Goal: Complete application form

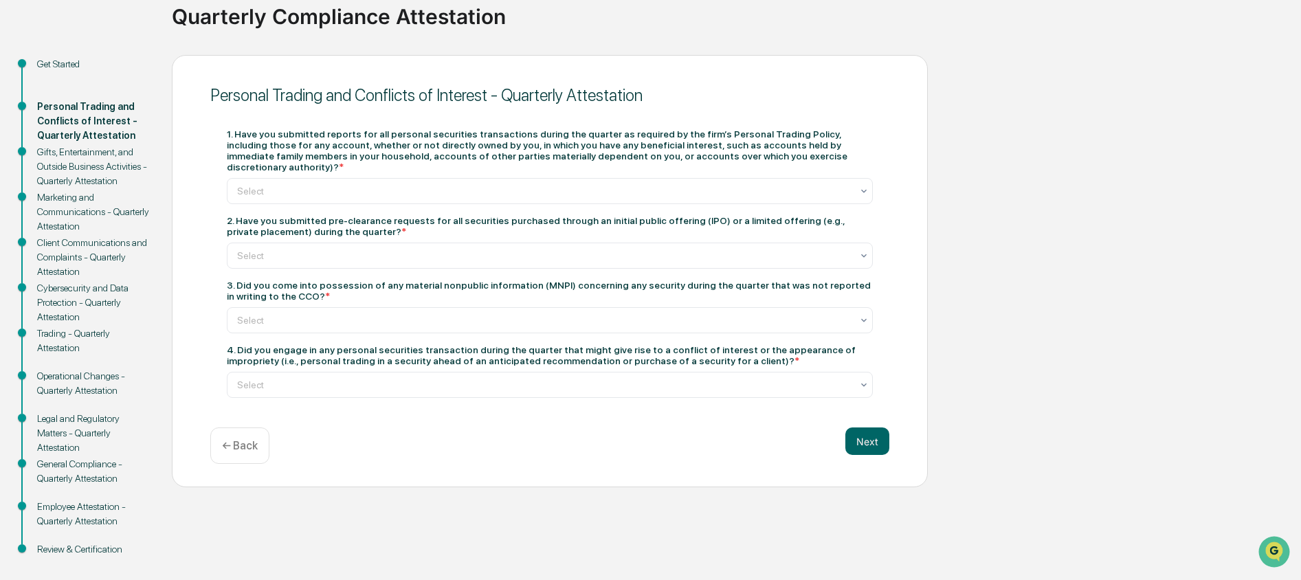
scroll to position [113, 0]
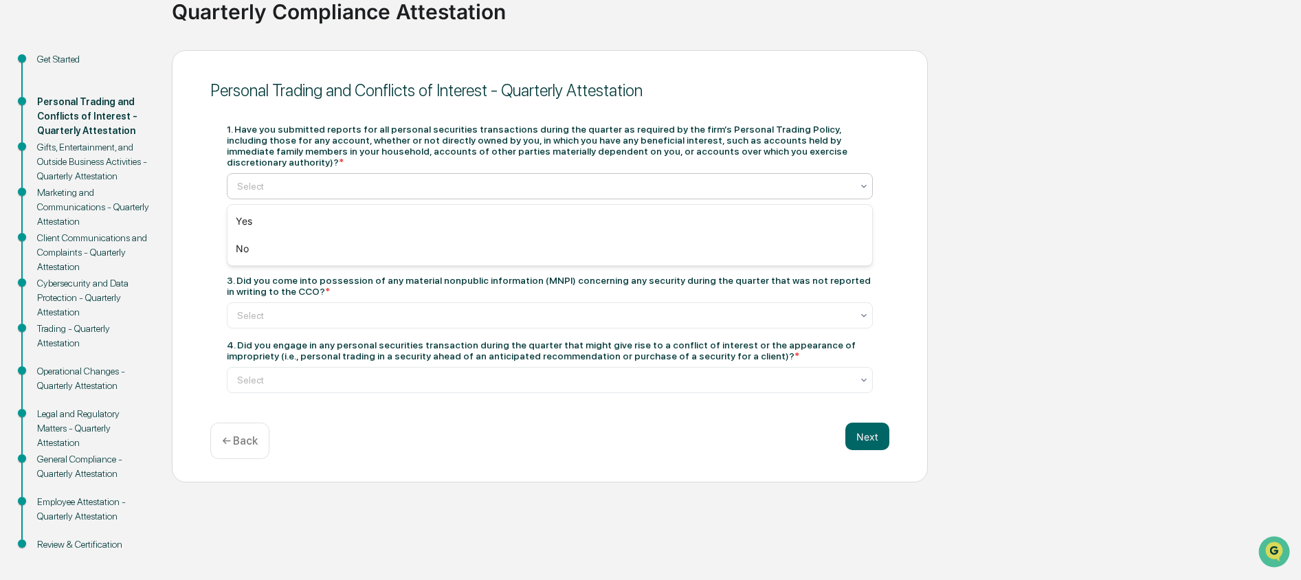
click at [425, 185] on div at bounding box center [544, 186] width 614 height 14
click at [430, 219] on div "Yes" at bounding box center [549, 221] width 645 height 27
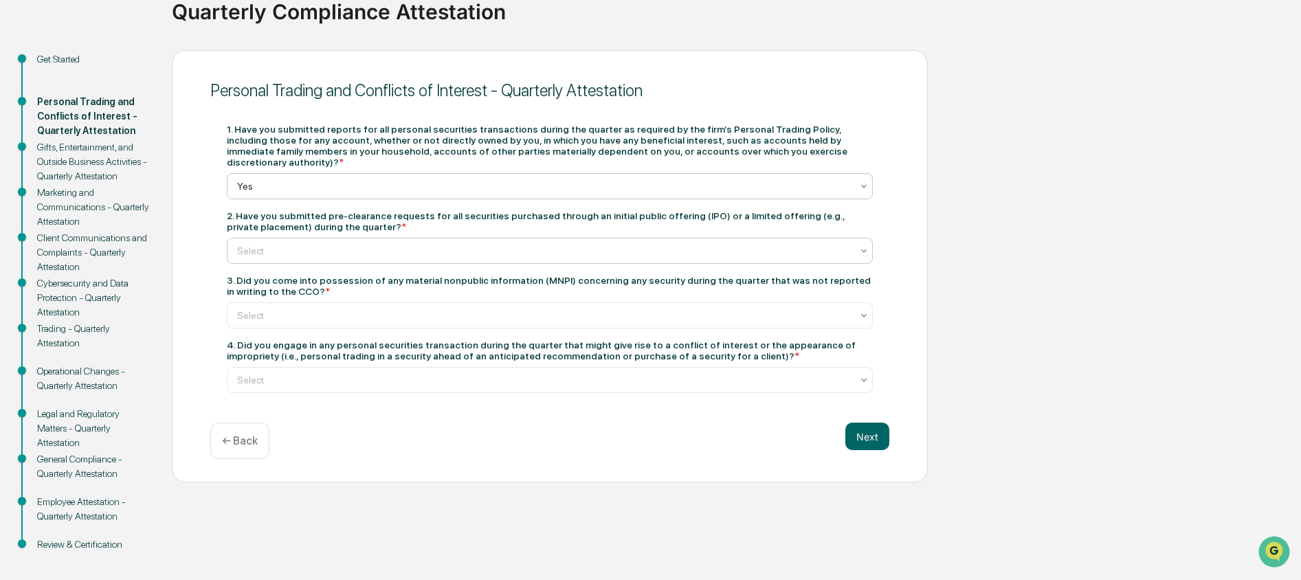
click at [414, 257] on div at bounding box center [544, 251] width 614 height 14
click at [416, 285] on div "Yes" at bounding box center [549, 287] width 645 height 27
click at [423, 313] on div at bounding box center [544, 316] width 614 height 14
click at [410, 255] on div at bounding box center [544, 251] width 614 height 14
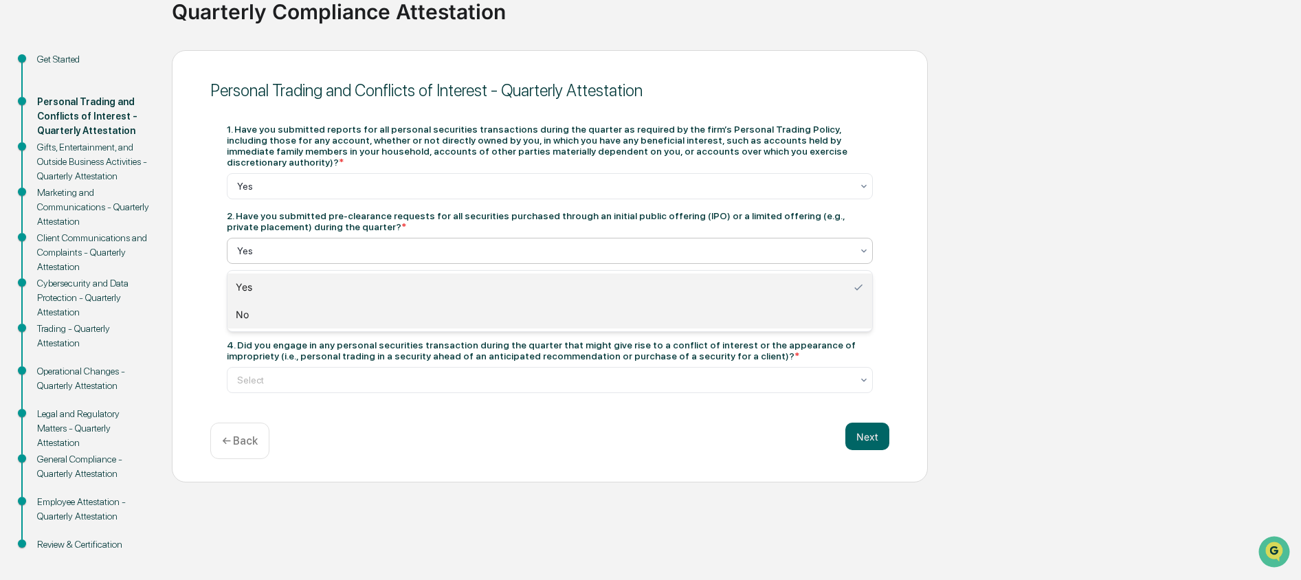
click at [410, 313] on div "No" at bounding box center [549, 314] width 645 height 27
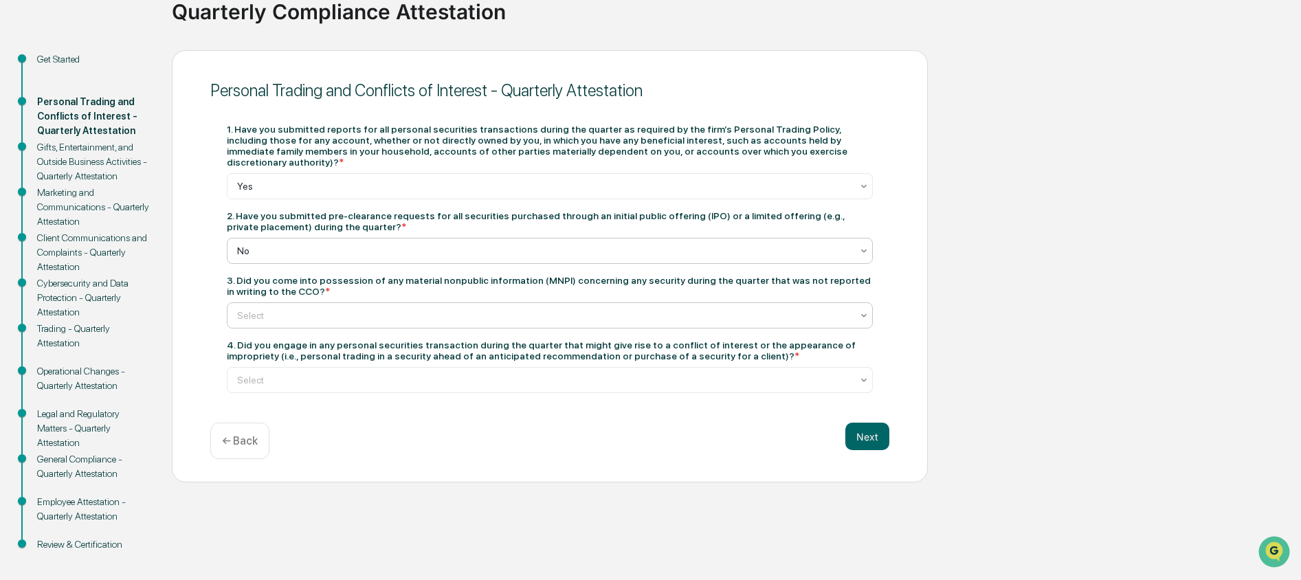
click at [474, 314] on div at bounding box center [544, 316] width 614 height 14
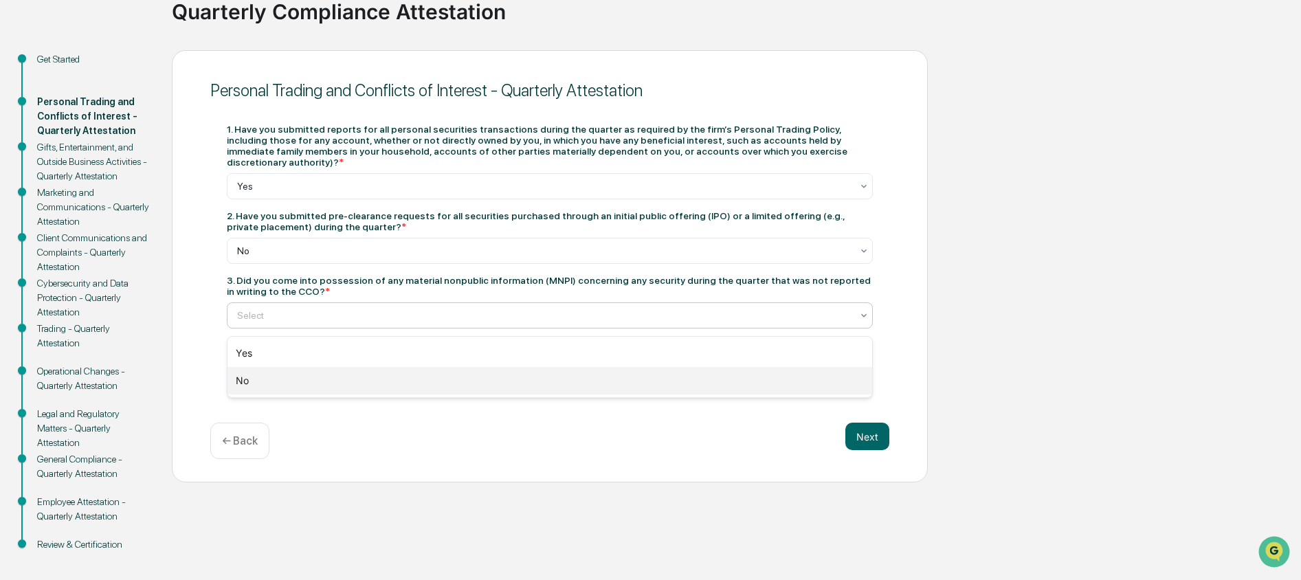
click at [421, 383] on div "No" at bounding box center [549, 380] width 645 height 27
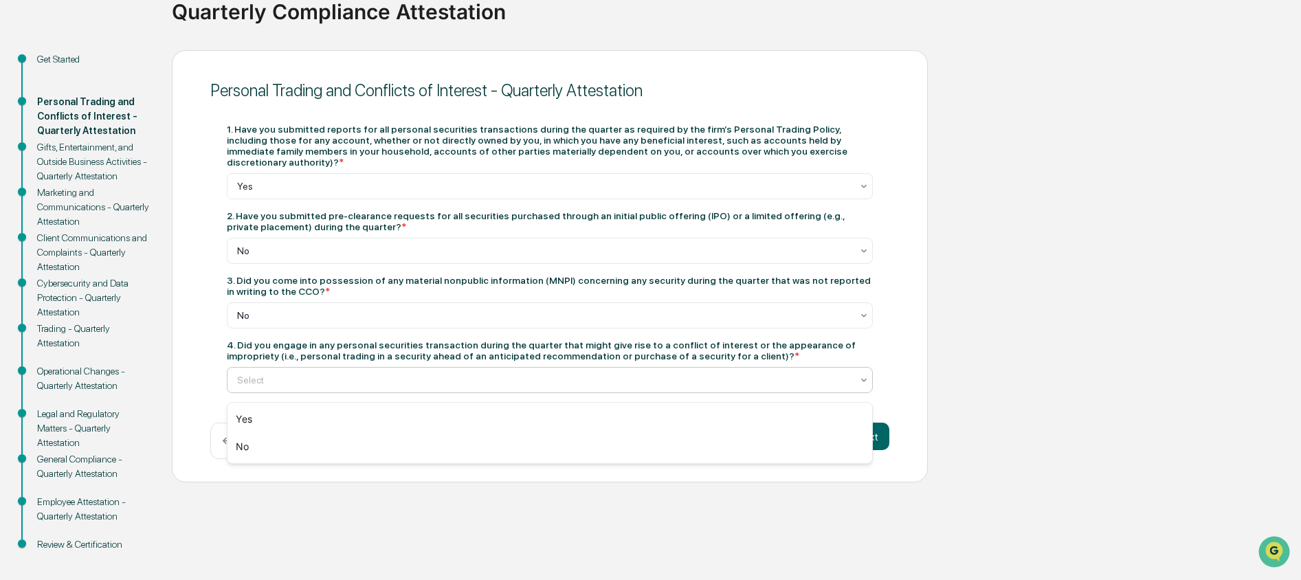
click at [422, 386] on div at bounding box center [544, 380] width 614 height 14
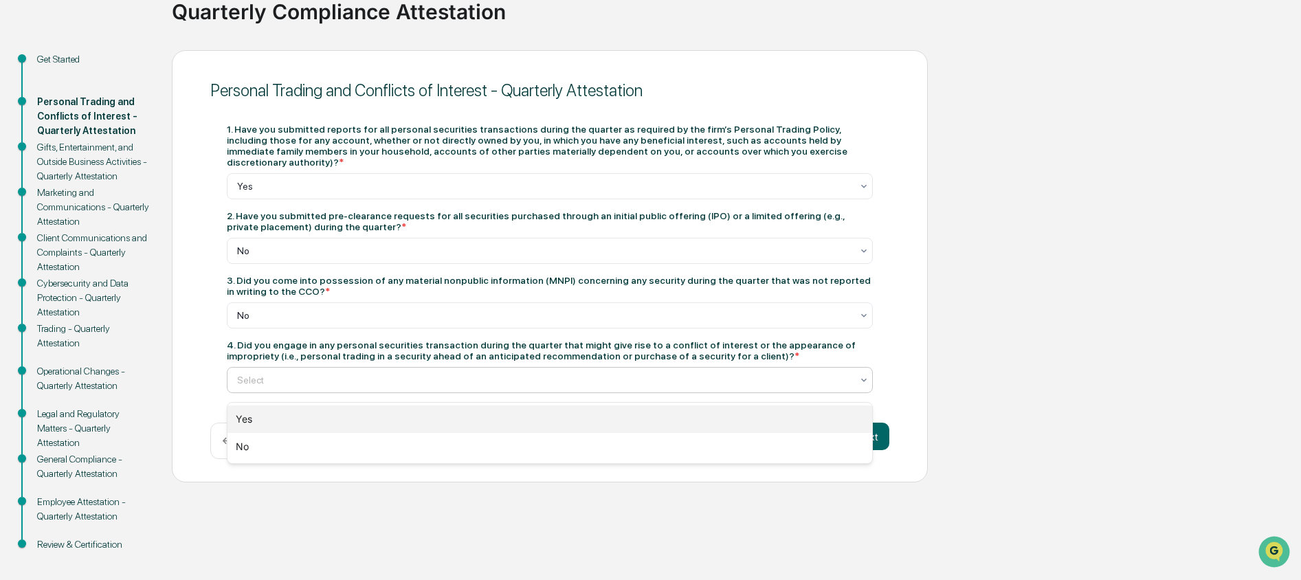
click at [423, 420] on div "Yes" at bounding box center [549, 418] width 645 height 27
click at [473, 377] on div "Yes" at bounding box center [544, 379] width 628 height 19
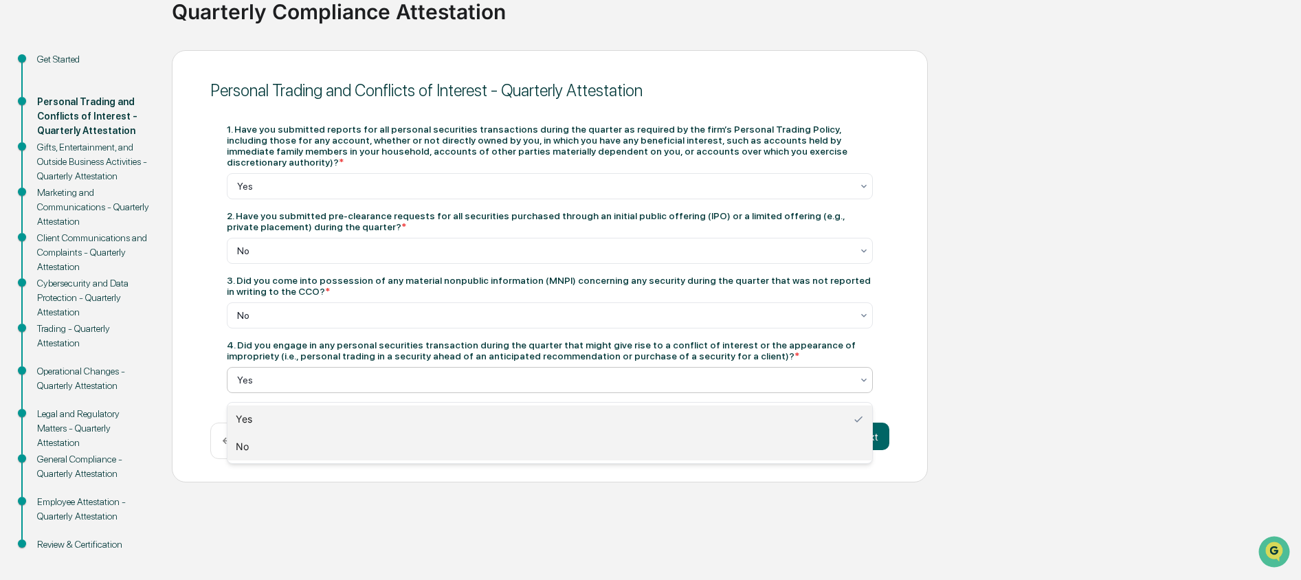
click at [463, 436] on div "No" at bounding box center [549, 446] width 645 height 27
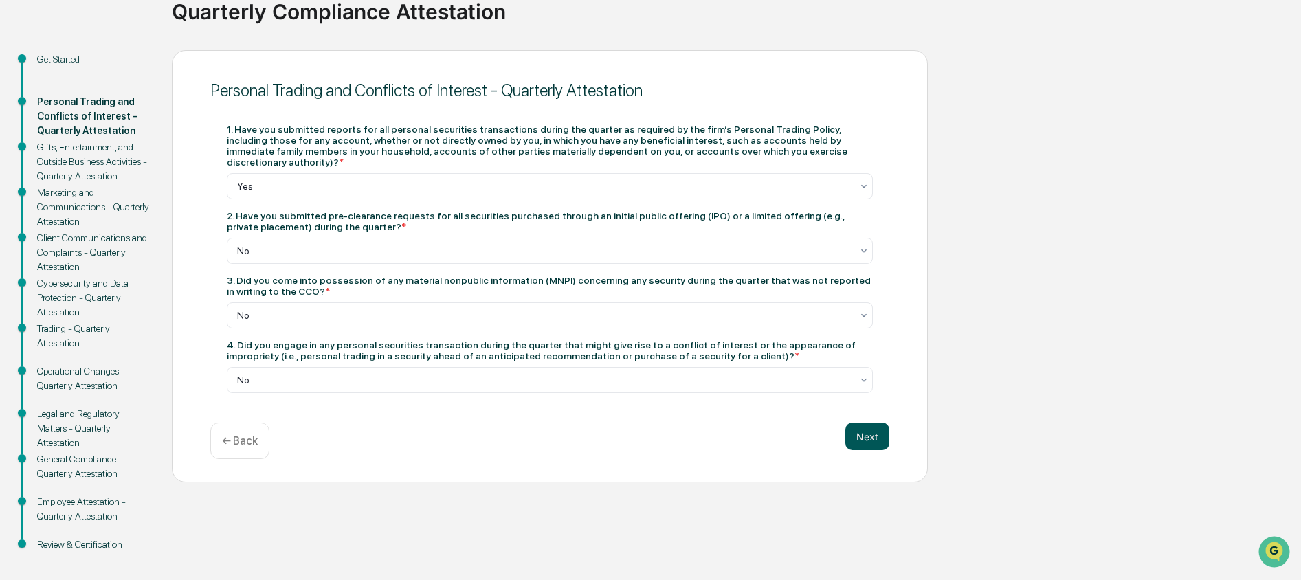
click at [876, 445] on button "Next" at bounding box center [867, 436] width 44 height 27
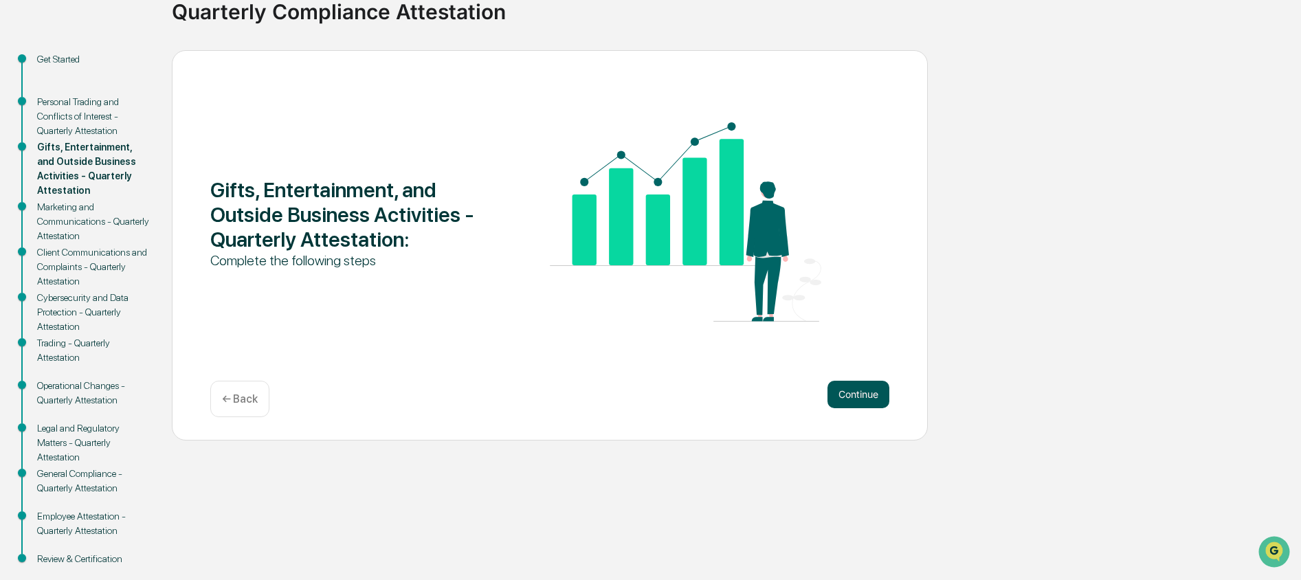
click at [856, 397] on button "Continue" at bounding box center [858, 394] width 62 height 27
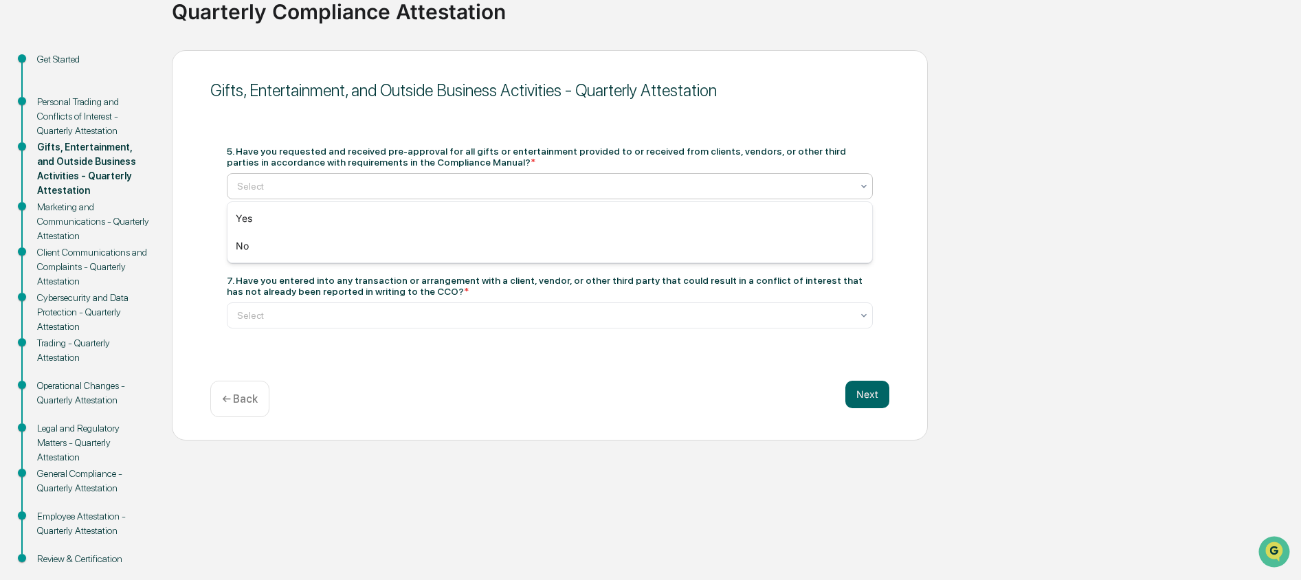
click at [413, 179] on div at bounding box center [544, 186] width 614 height 14
click at [415, 245] on div "No" at bounding box center [549, 245] width 645 height 27
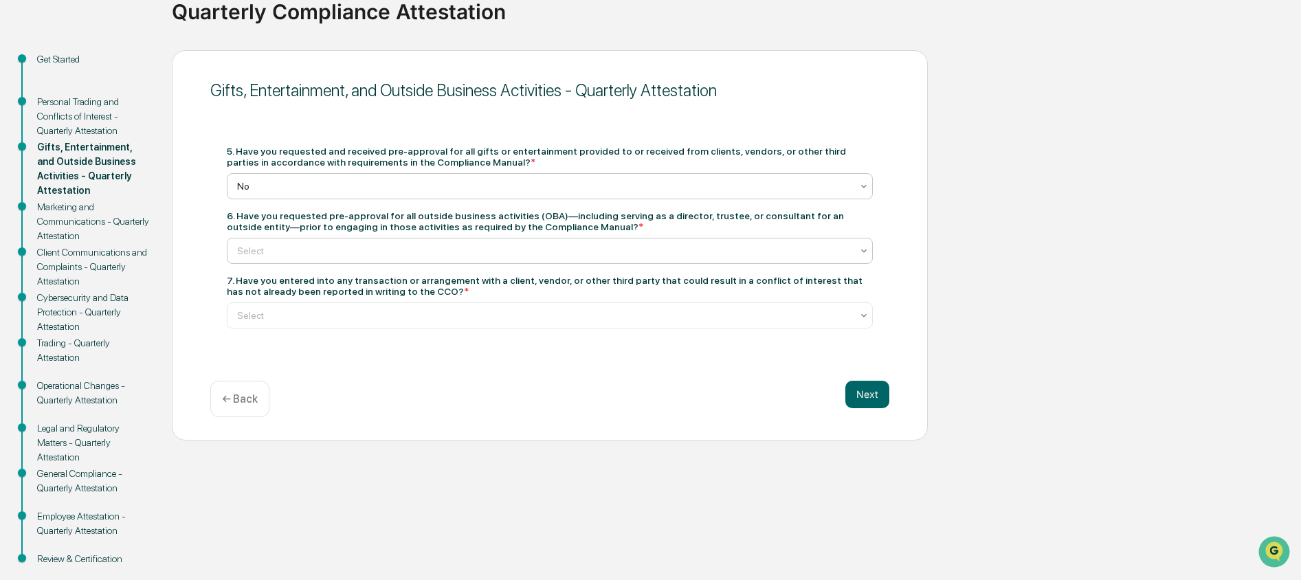
click at [412, 249] on div at bounding box center [544, 251] width 614 height 14
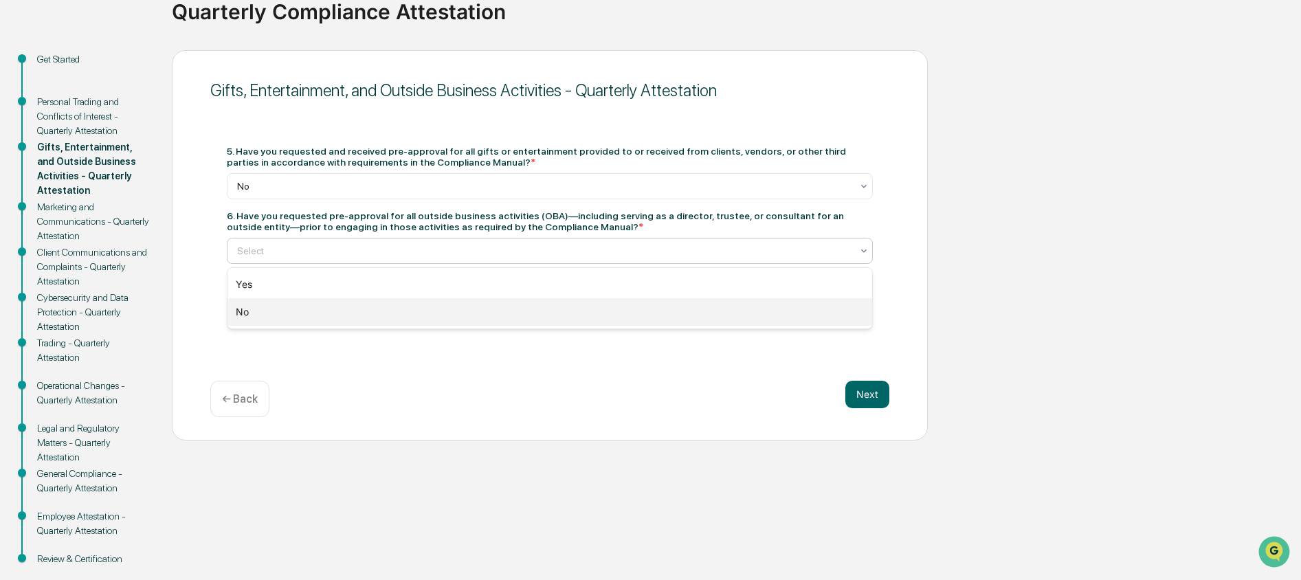
click at [413, 313] on div "No" at bounding box center [549, 311] width 645 height 27
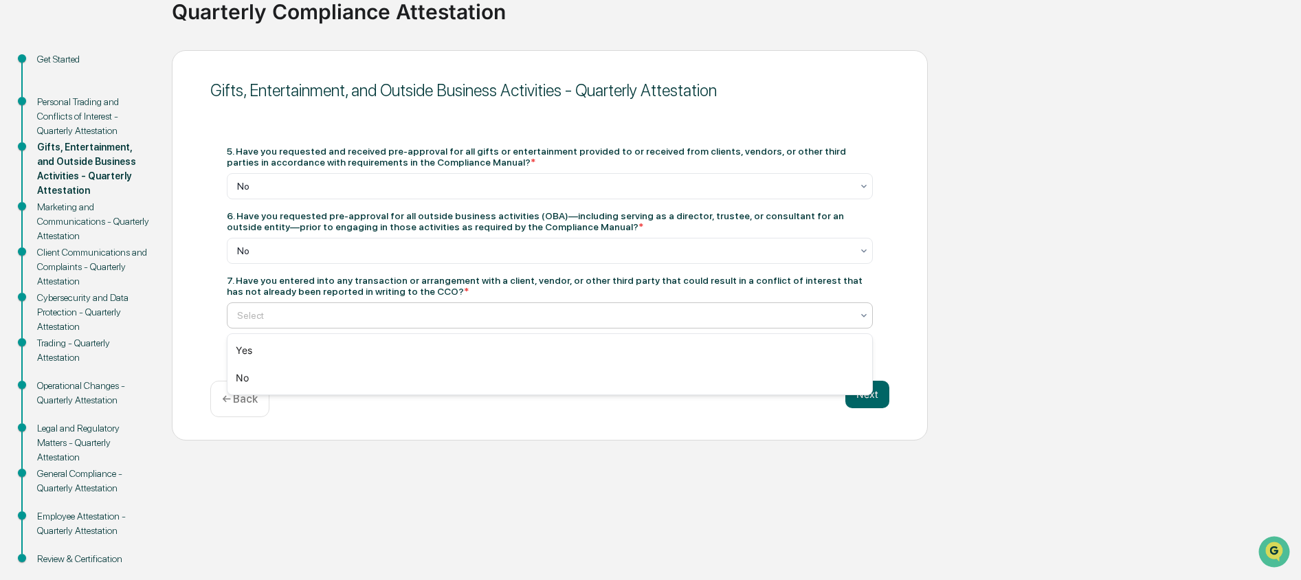
click at [526, 321] on div at bounding box center [544, 316] width 614 height 14
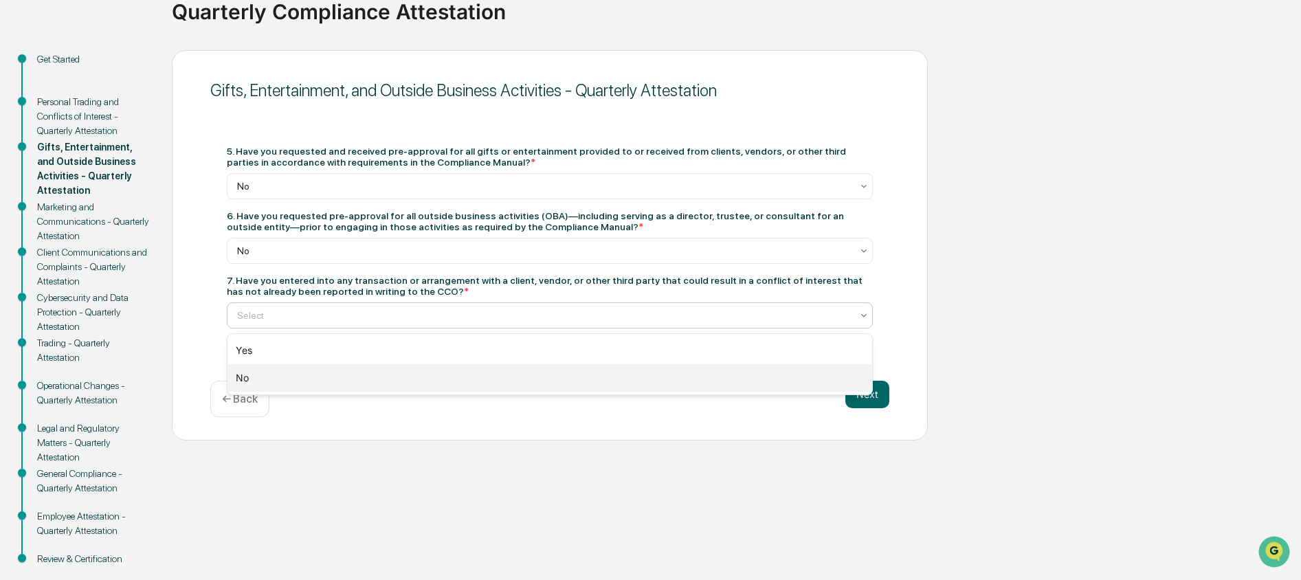
click at [518, 377] on div "No" at bounding box center [549, 377] width 645 height 27
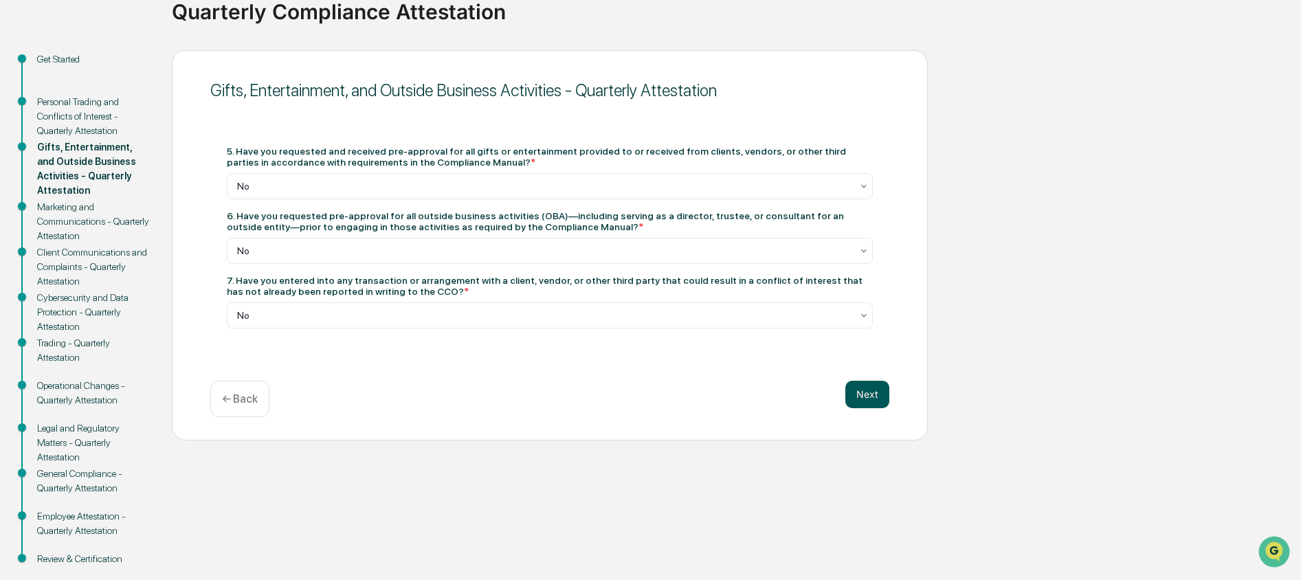
click at [874, 394] on button "Next" at bounding box center [867, 394] width 44 height 27
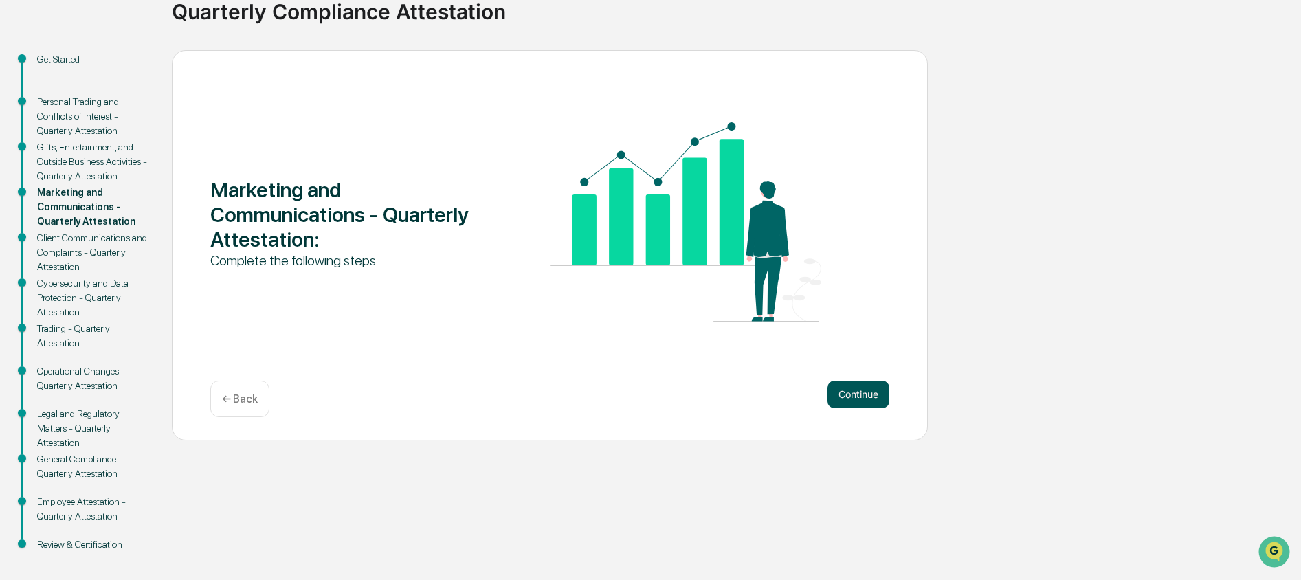
click at [870, 395] on button "Continue" at bounding box center [858, 394] width 62 height 27
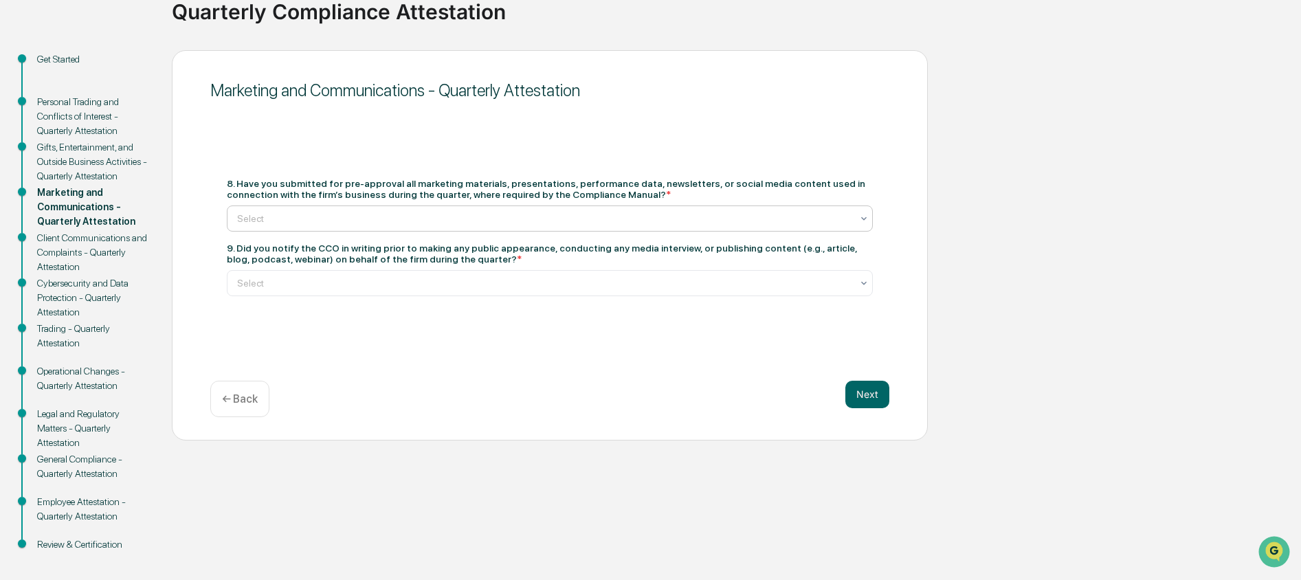
click at [580, 216] on div at bounding box center [544, 219] width 614 height 14
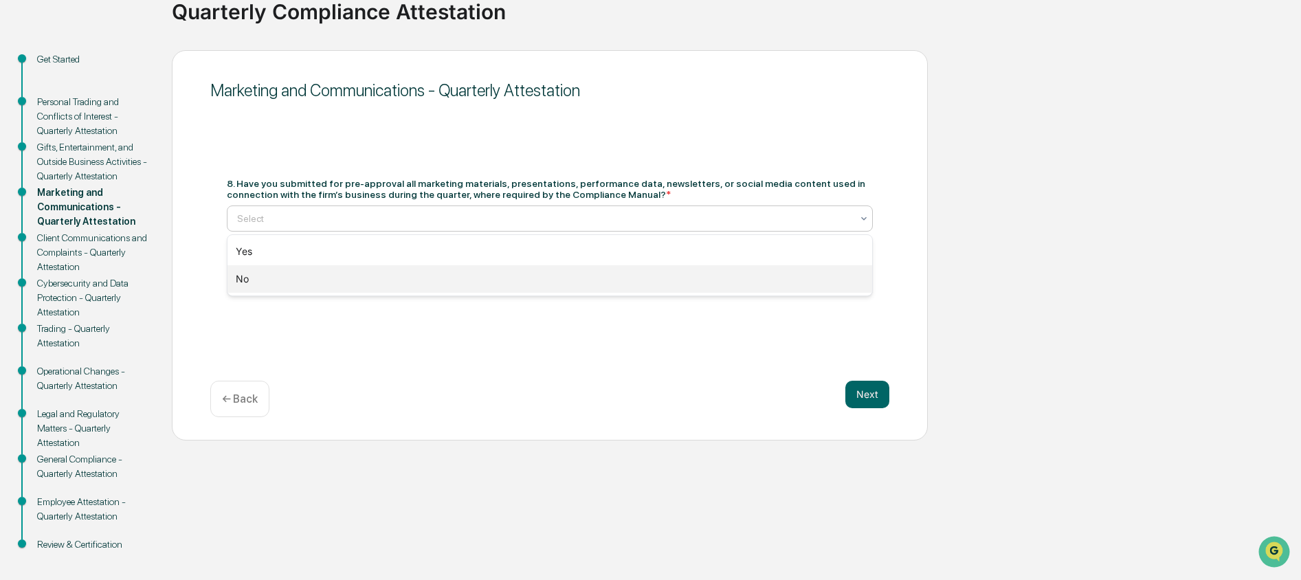
click at [586, 278] on div "No" at bounding box center [549, 278] width 645 height 27
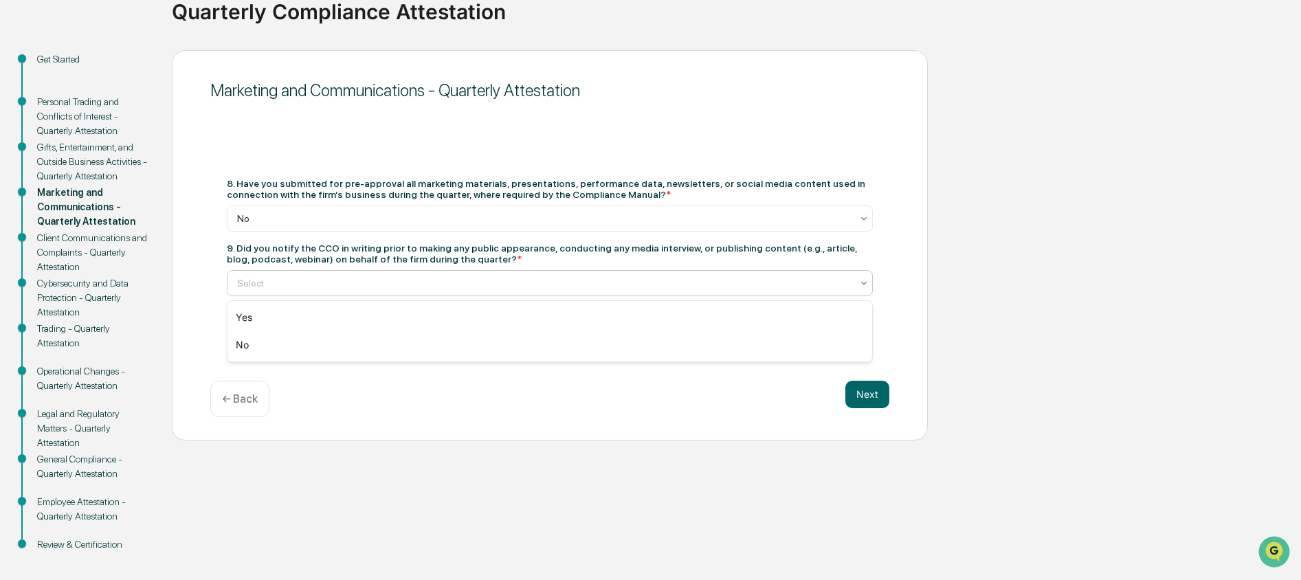
click at [583, 284] on div at bounding box center [544, 283] width 614 height 14
click at [586, 344] on div "No" at bounding box center [549, 344] width 645 height 27
click at [879, 397] on button "Next" at bounding box center [867, 394] width 44 height 27
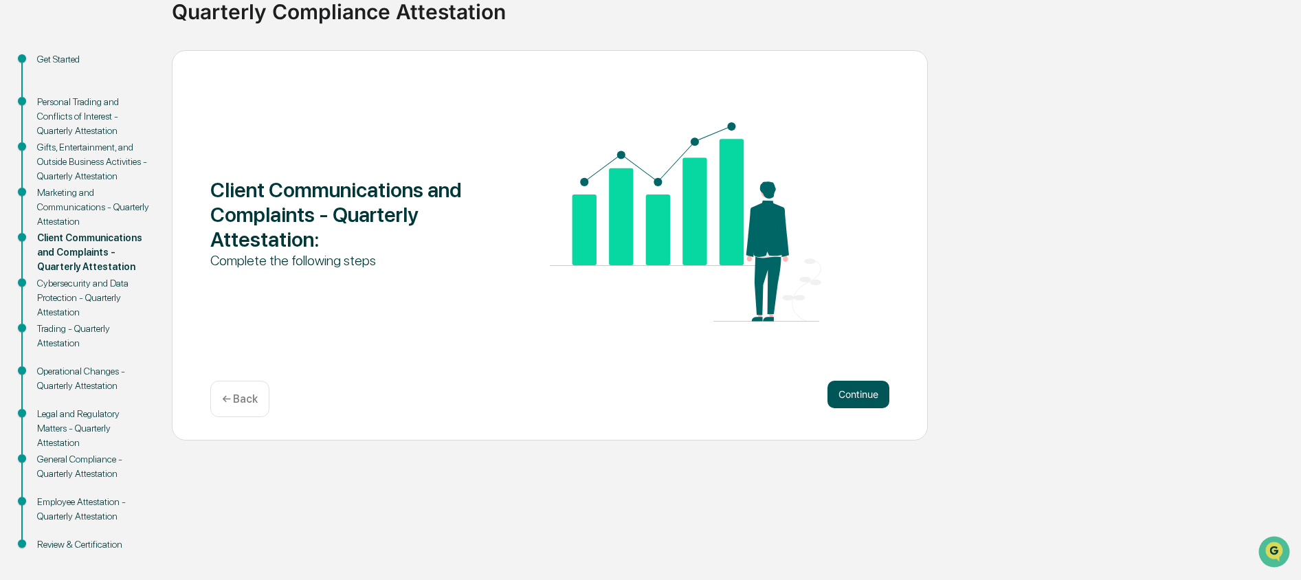
click at [865, 398] on button "Continue" at bounding box center [858, 394] width 62 height 27
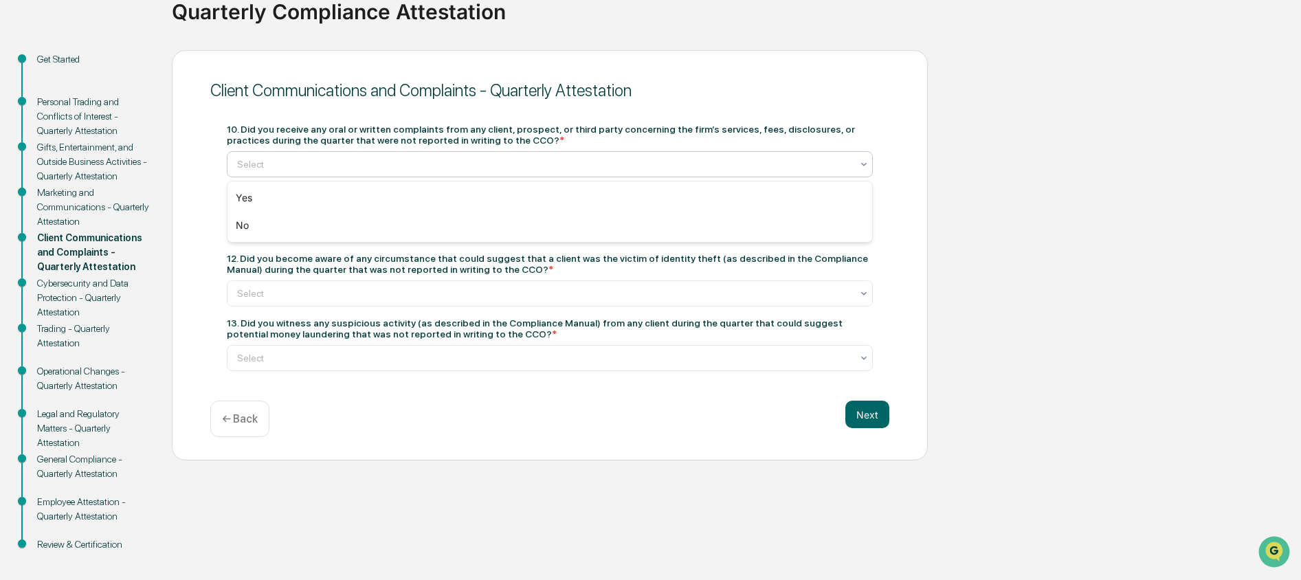
click at [646, 161] on div at bounding box center [544, 164] width 614 height 14
click at [644, 242] on div "Yes No" at bounding box center [550, 212] width 646 height 62
click at [644, 241] on div "Yes No" at bounding box center [549, 211] width 645 height 60
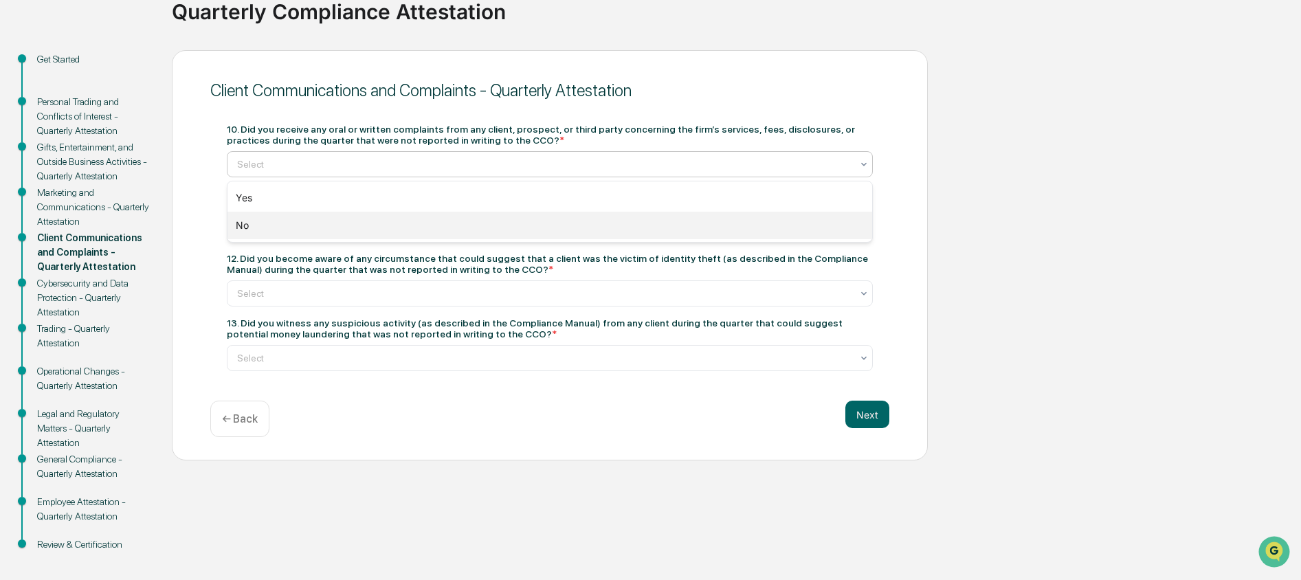
click at [643, 236] on div "No" at bounding box center [549, 225] width 645 height 27
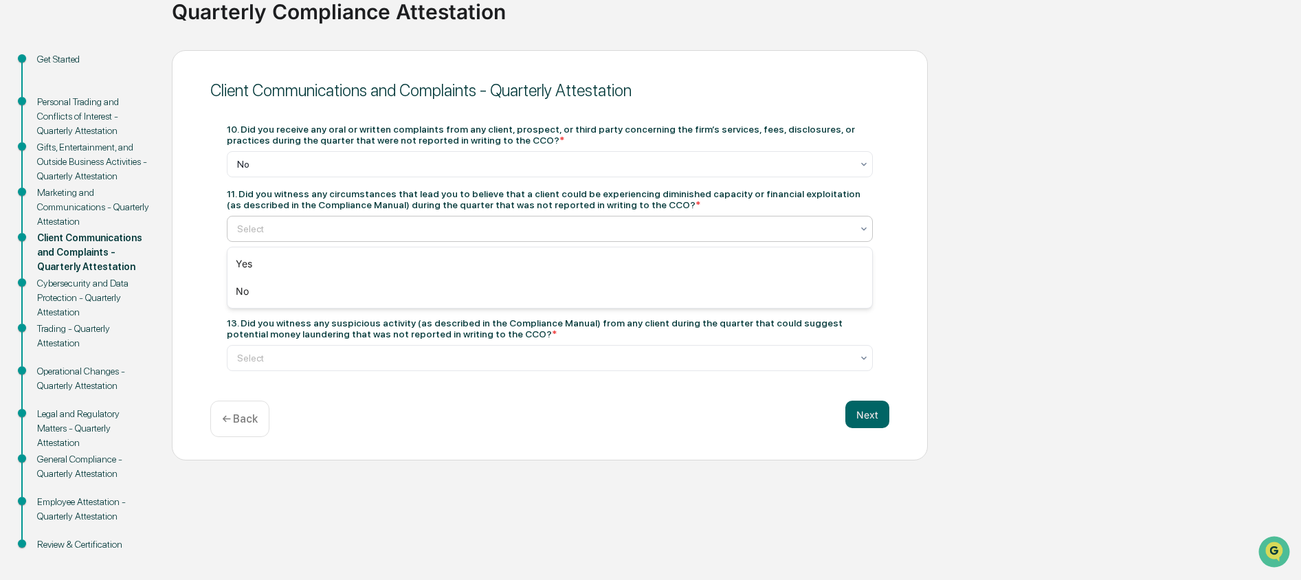
click at [625, 229] on div at bounding box center [544, 229] width 614 height 14
click at [621, 288] on div "No" at bounding box center [549, 291] width 645 height 27
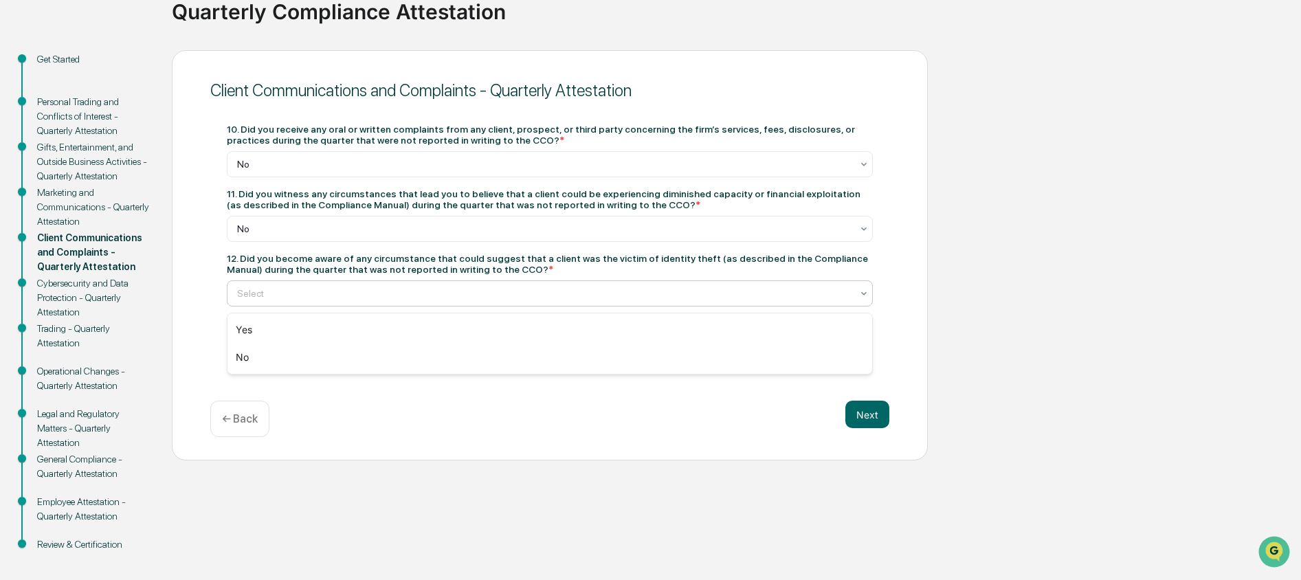
click at [621, 290] on div at bounding box center [544, 294] width 614 height 14
click at [624, 350] on div "No" at bounding box center [549, 357] width 645 height 27
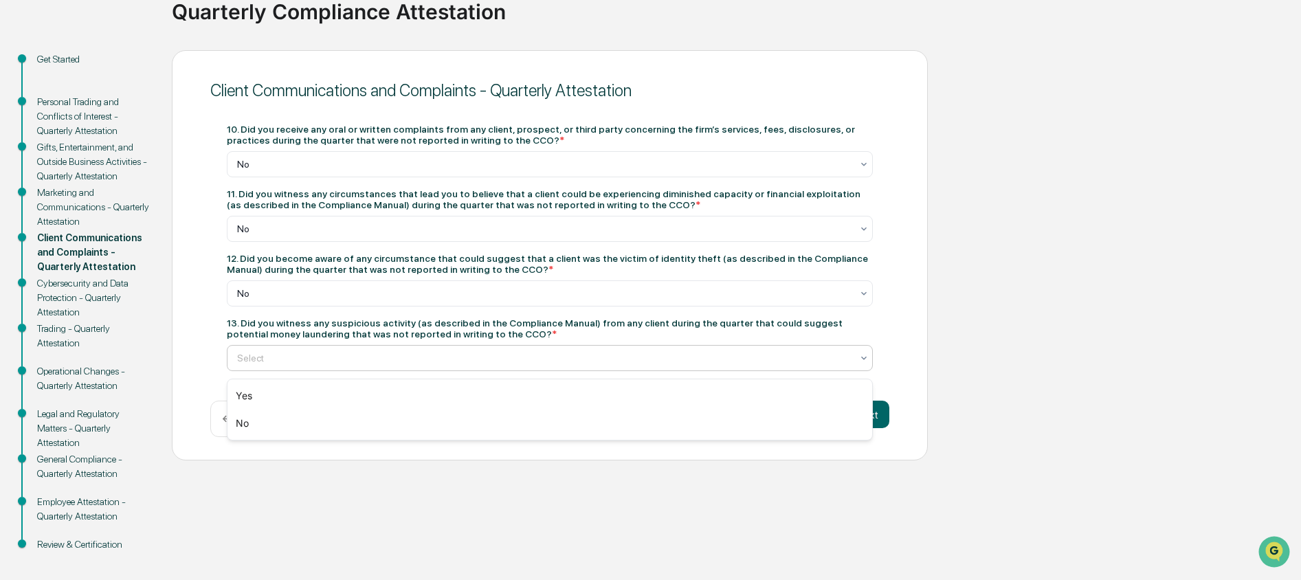
click at [622, 364] on div at bounding box center [544, 358] width 614 height 14
click at [612, 425] on div "No" at bounding box center [549, 423] width 645 height 27
click at [852, 423] on button "Next" at bounding box center [867, 414] width 44 height 27
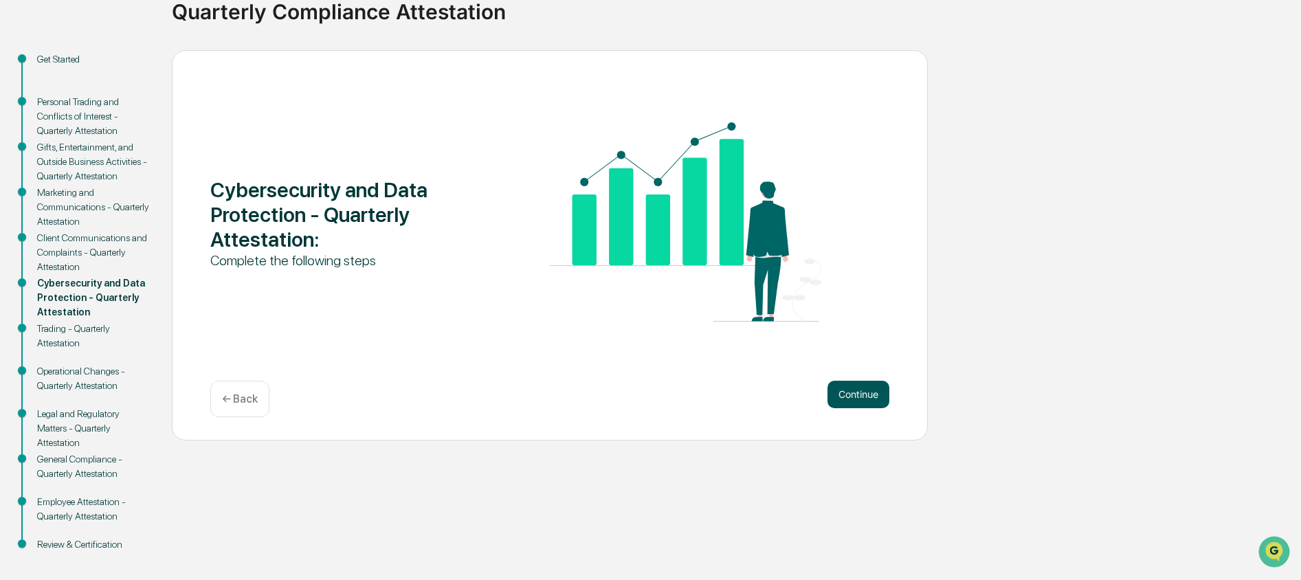
click at [869, 397] on button "Continue" at bounding box center [858, 394] width 62 height 27
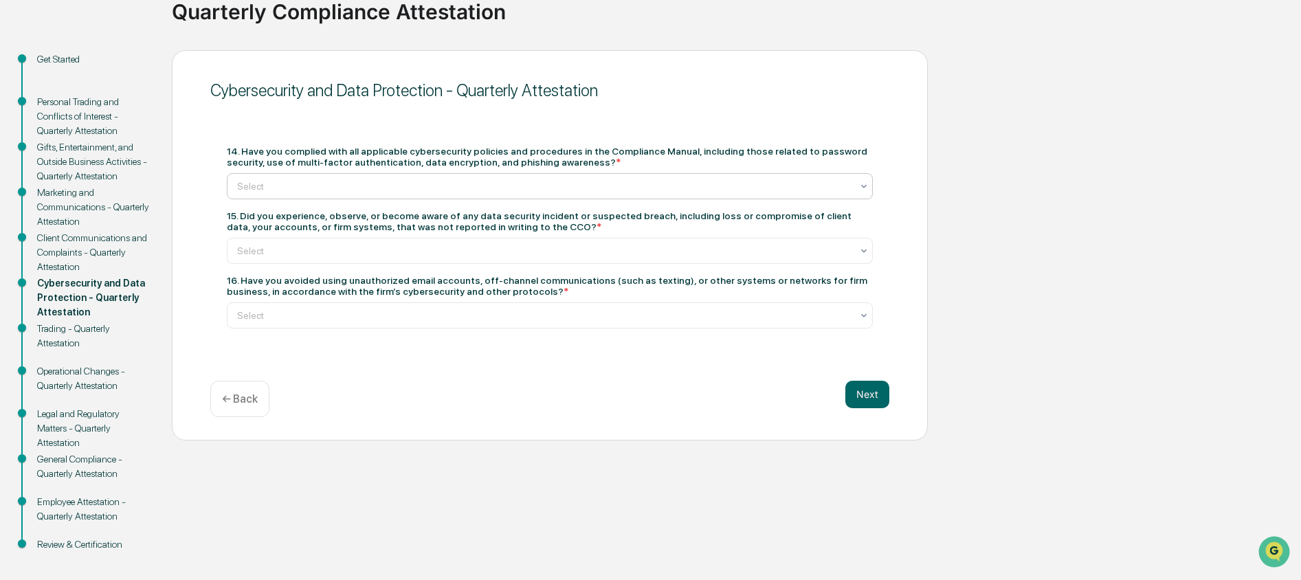
click at [601, 182] on div at bounding box center [544, 186] width 614 height 14
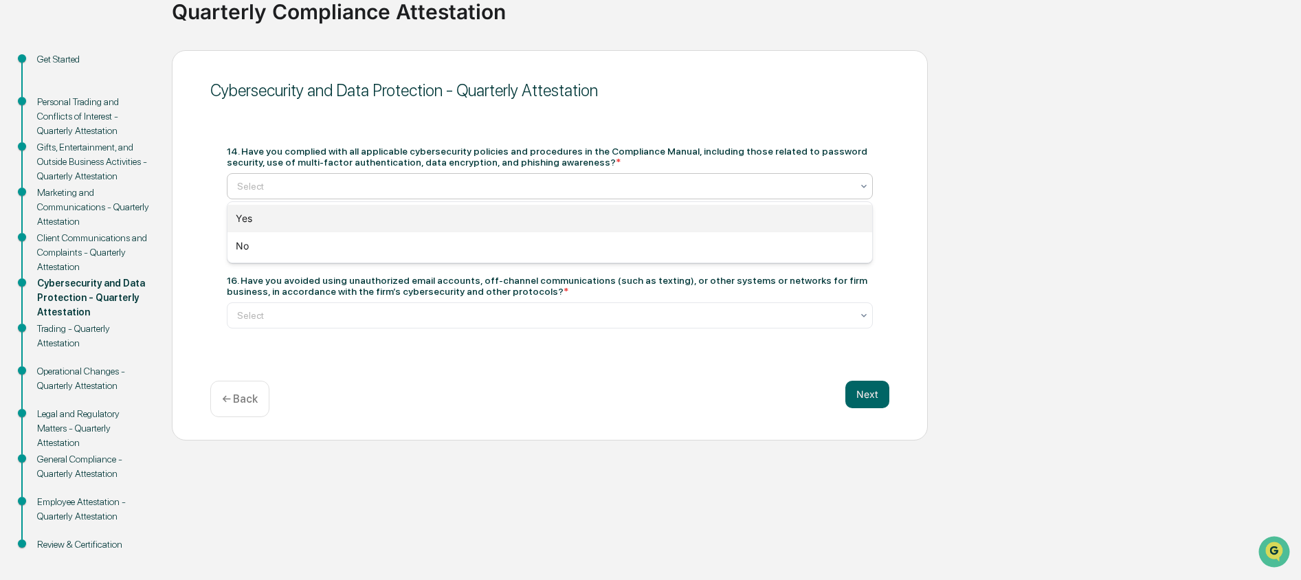
click at [592, 219] on div "Yes" at bounding box center [549, 218] width 645 height 27
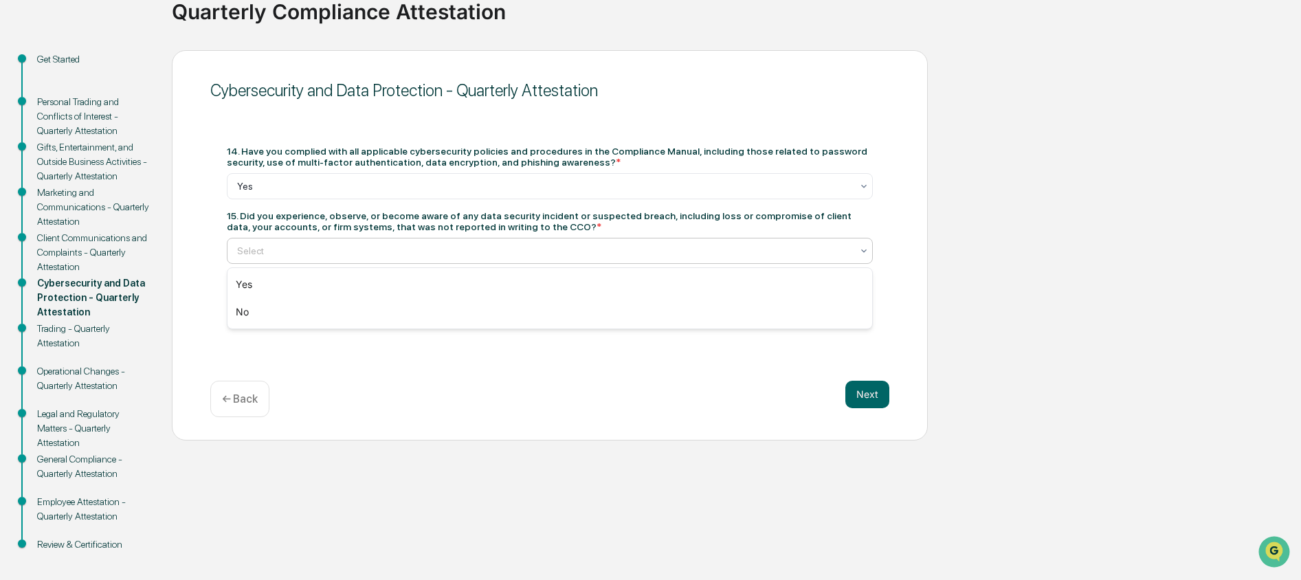
click at [599, 262] on div "Select" at bounding box center [550, 251] width 646 height 26
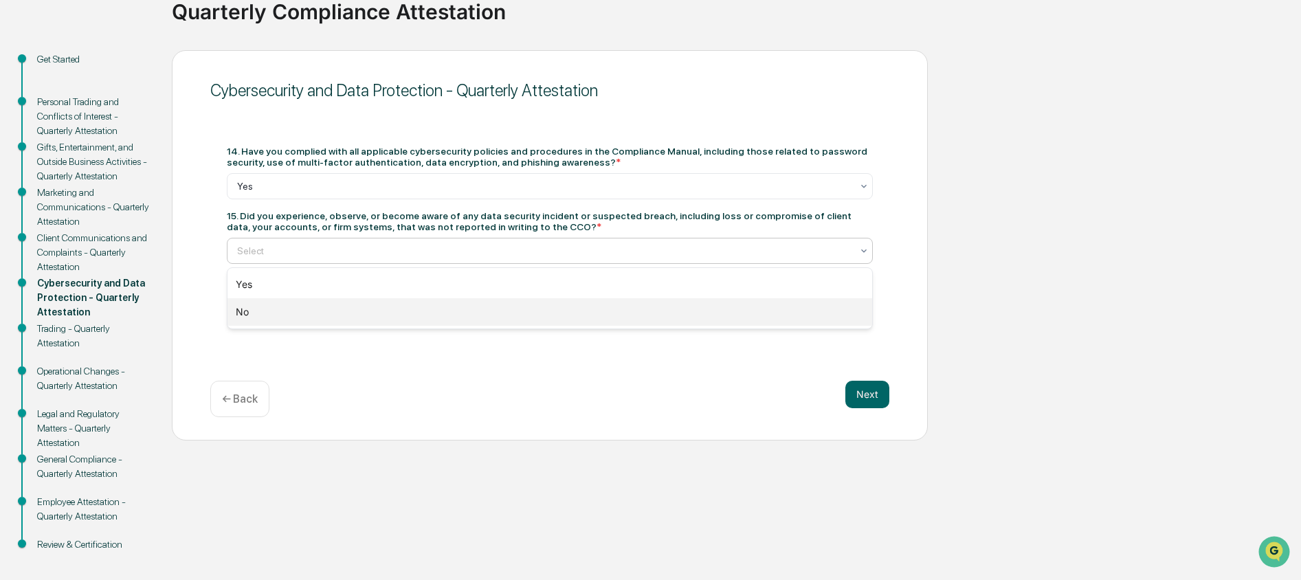
click at [590, 317] on div "No" at bounding box center [549, 311] width 645 height 27
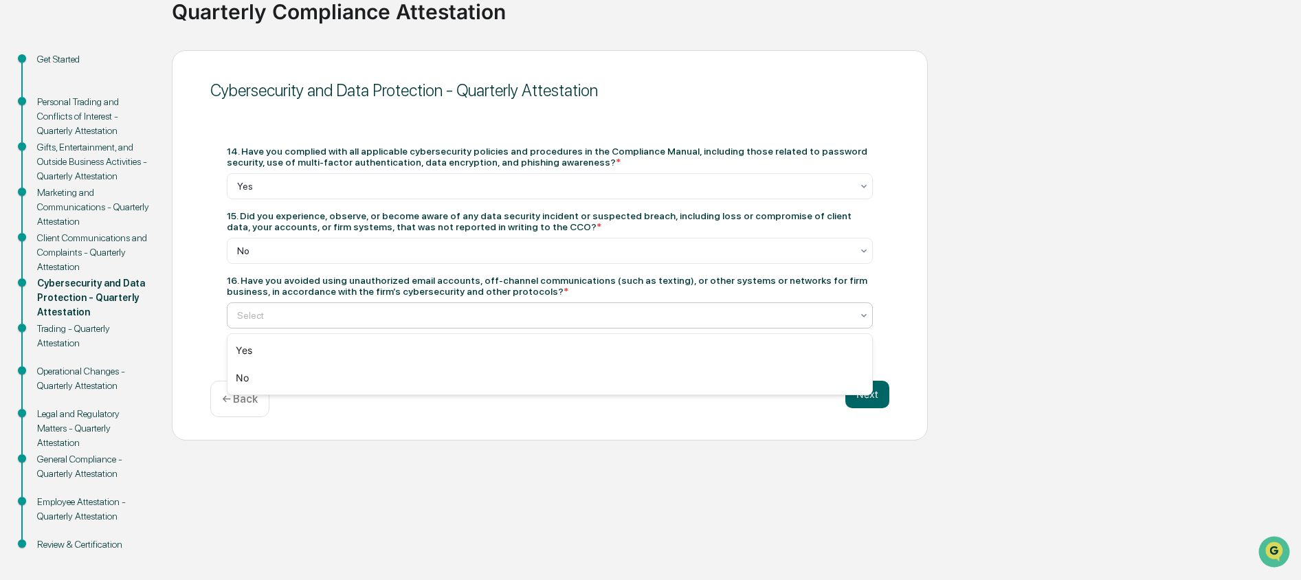
click at [594, 320] on div at bounding box center [544, 316] width 614 height 14
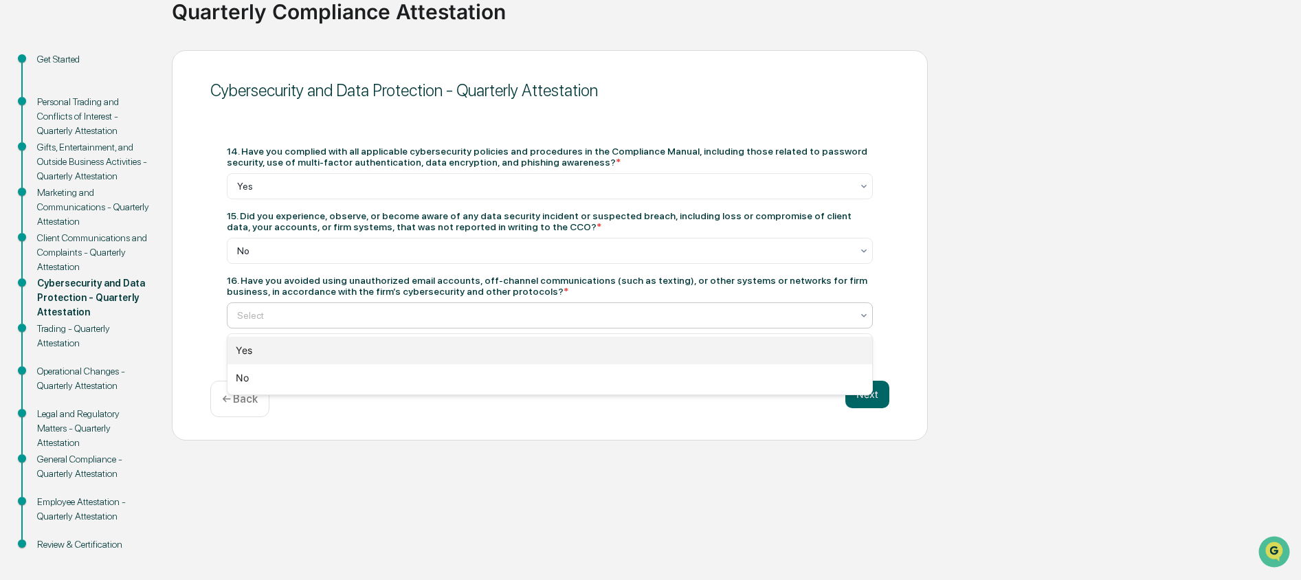
click at [594, 346] on div "Yes" at bounding box center [549, 350] width 645 height 27
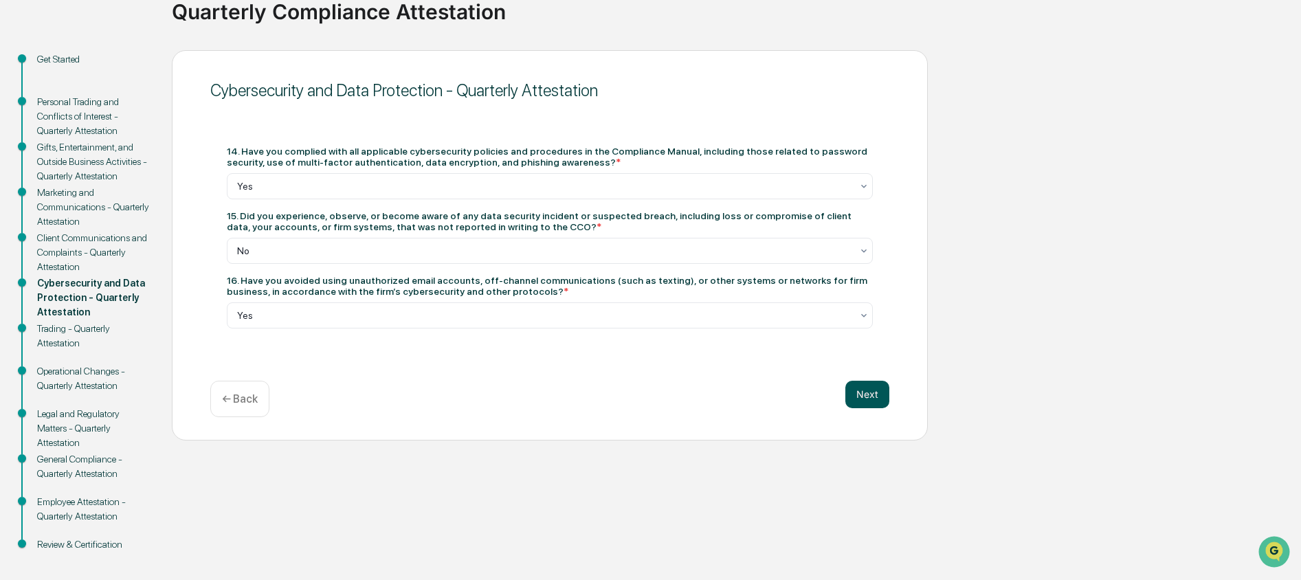
click at [875, 397] on button "Next" at bounding box center [867, 394] width 44 height 27
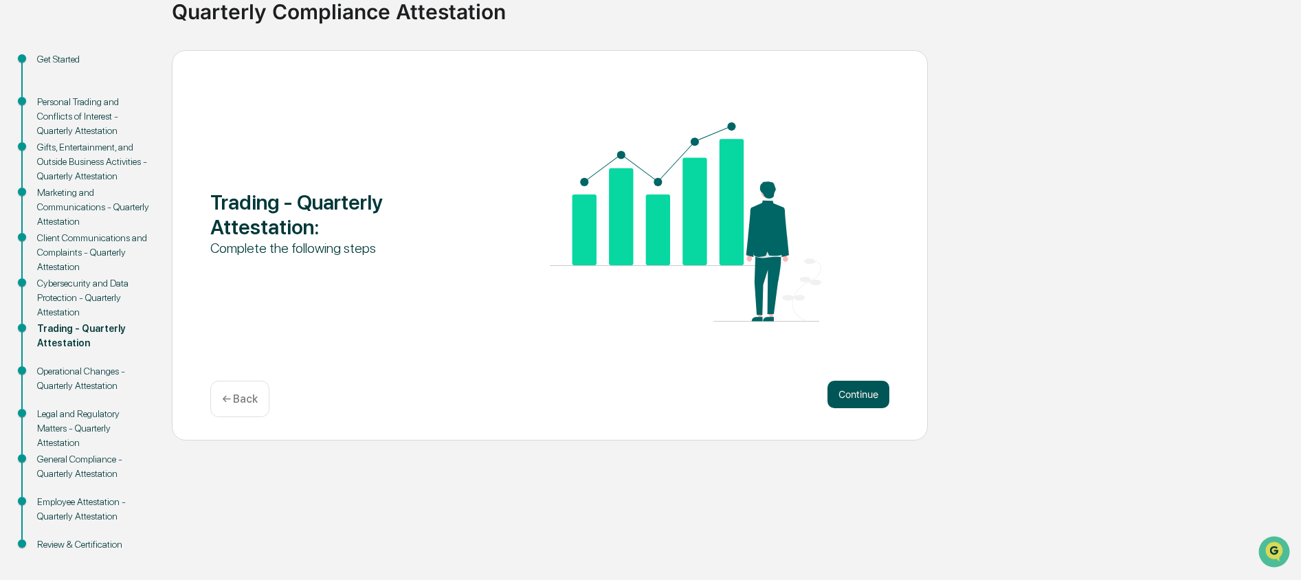
click at [865, 401] on button "Continue" at bounding box center [858, 394] width 62 height 27
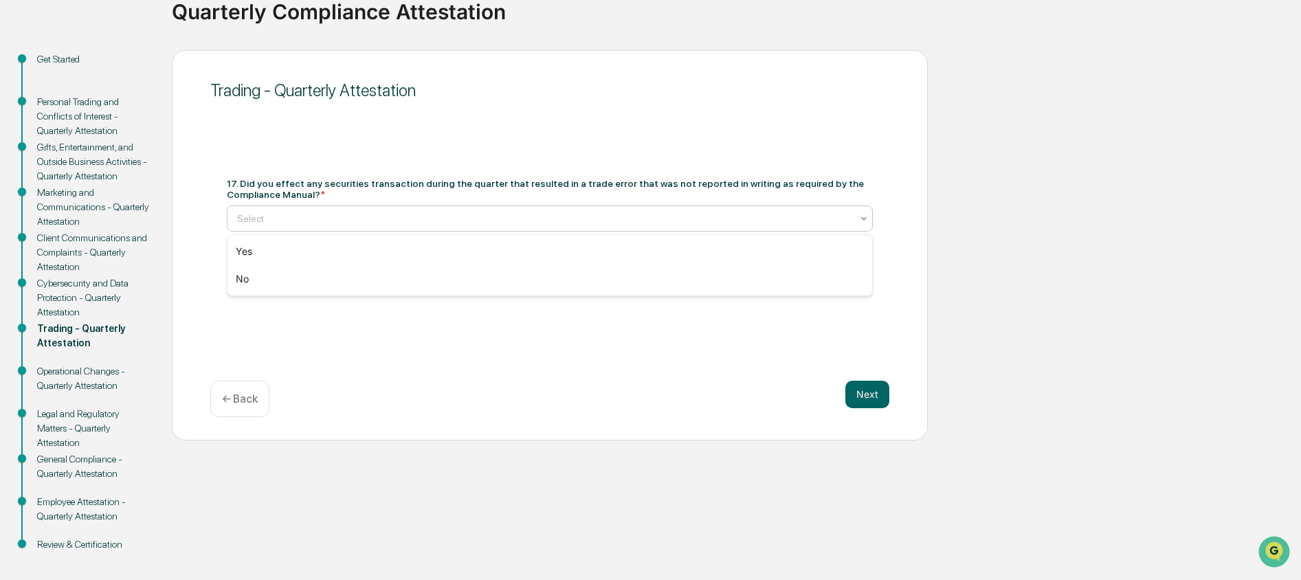
click at [460, 212] on div at bounding box center [544, 219] width 614 height 14
click at [458, 276] on div "No" at bounding box center [549, 278] width 645 height 27
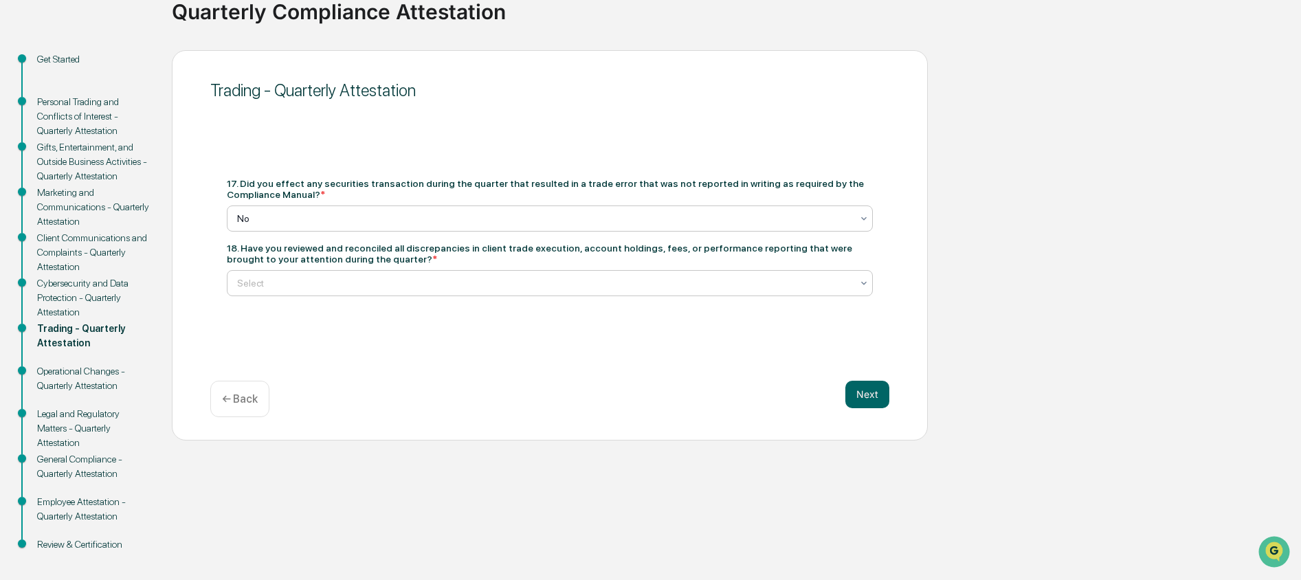
click at [504, 286] on div at bounding box center [544, 283] width 614 height 14
click at [493, 322] on div "Yes" at bounding box center [549, 317] width 645 height 27
click at [868, 397] on button "Next" at bounding box center [867, 394] width 44 height 27
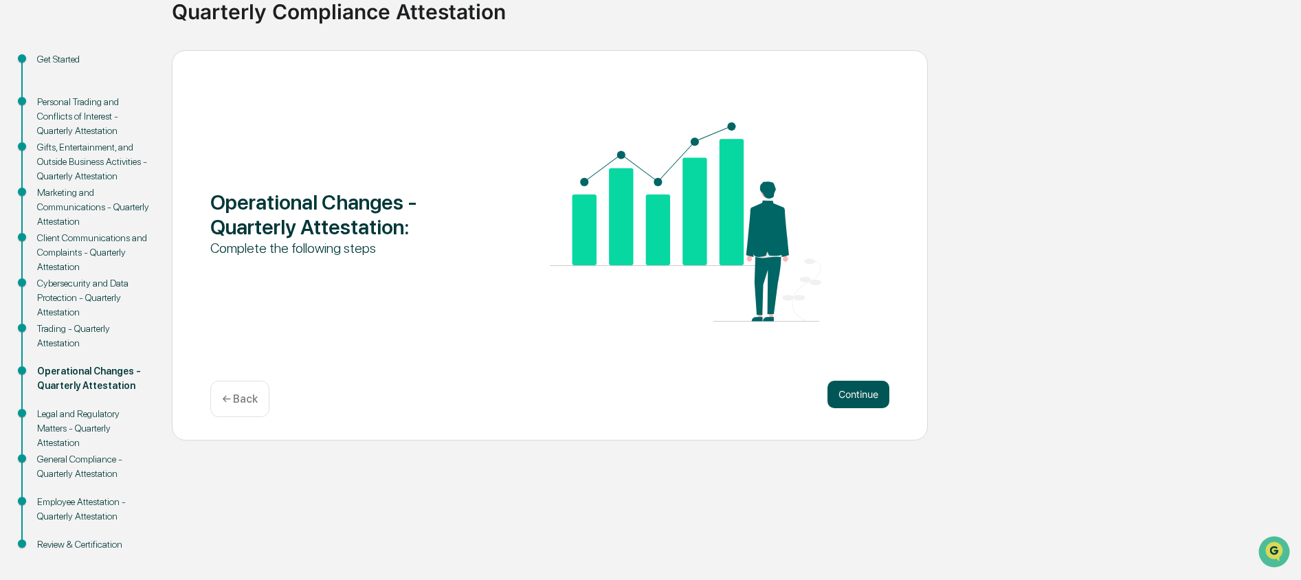
click at [867, 395] on button "Continue" at bounding box center [858, 394] width 62 height 27
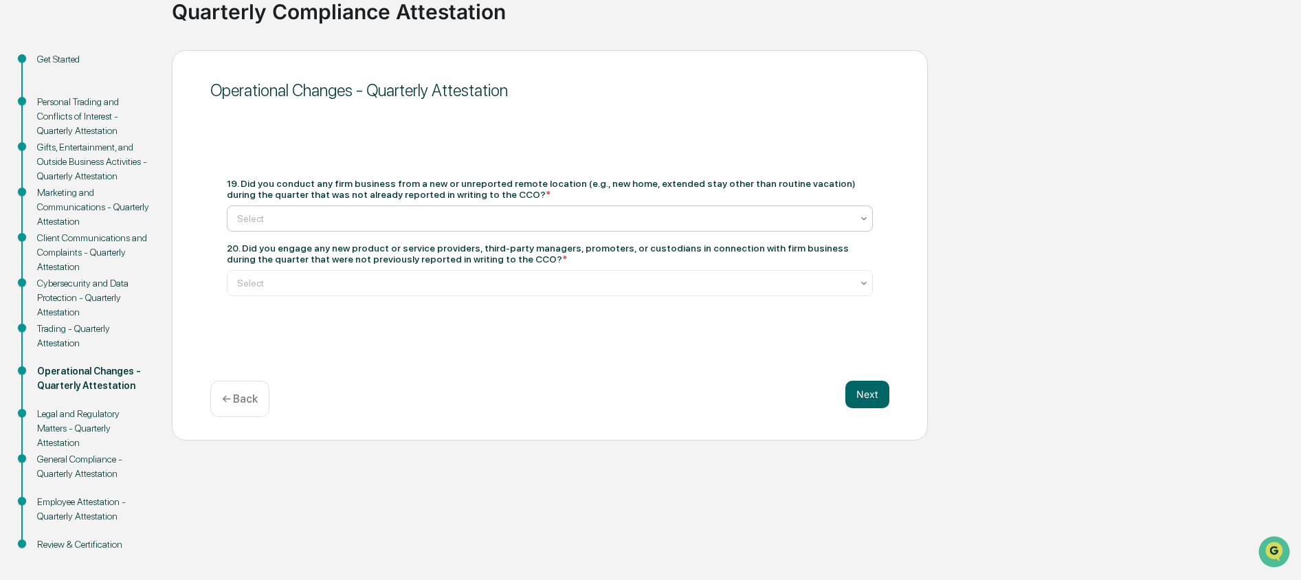
click at [458, 221] on div at bounding box center [544, 219] width 614 height 14
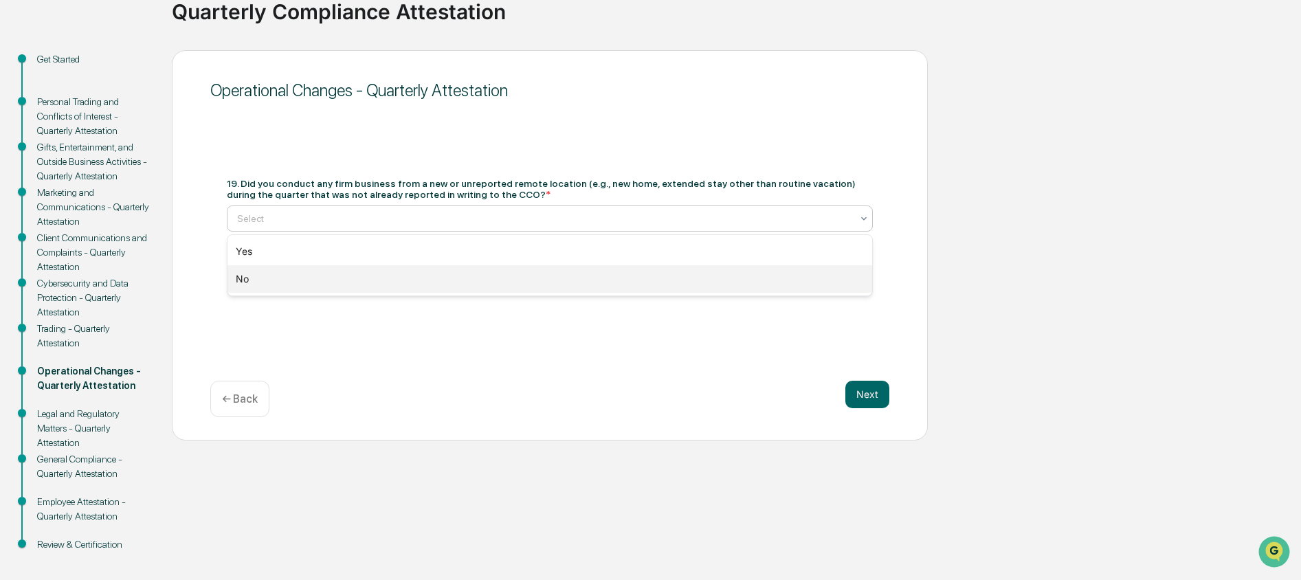
click at [458, 272] on div "No" at bounding box center [549, 278] width 645 height 27
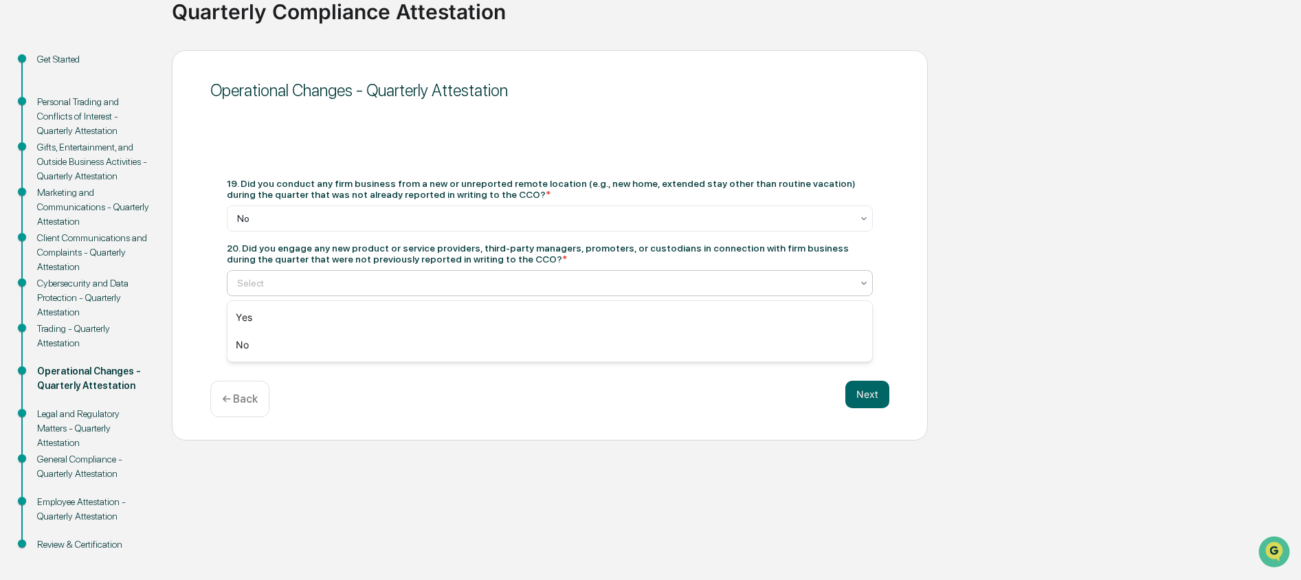
click at [457, 282] on div at bounding box center [544, 283] width 614 height 14
click at [456, 340] on div "No" at bounding box center [549, 344] width 645 height 27
click at [874, 395] on button "Next" at bounding box center [867, 394] width 44 height 27
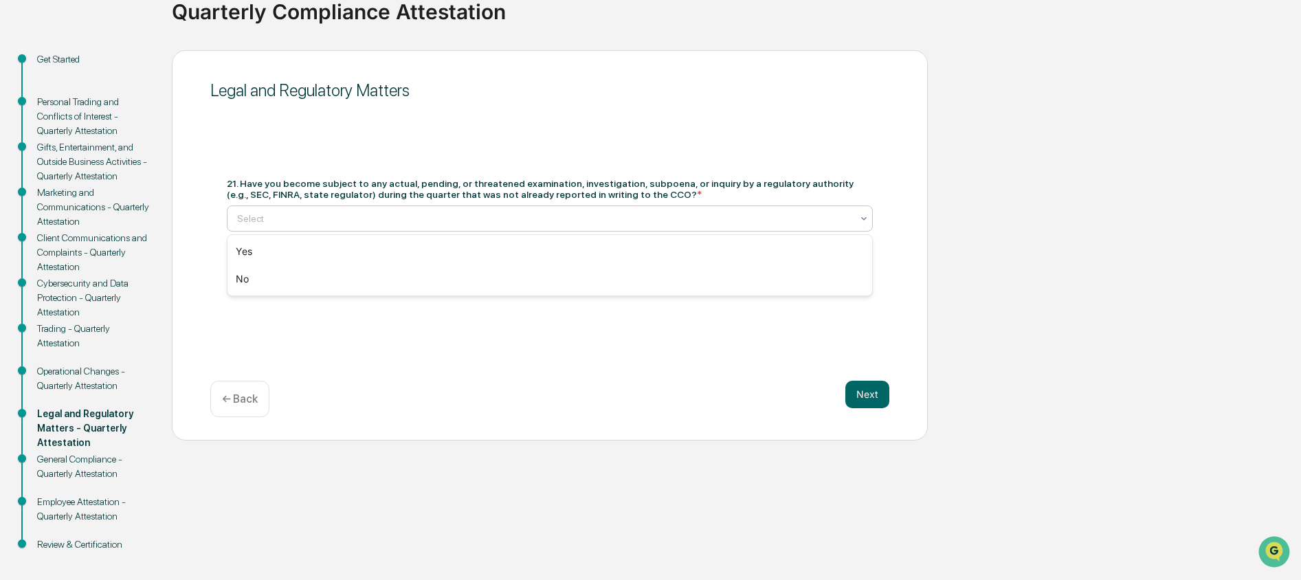
click at [452, 223] on div at bounding box center [544, 219] width 614 height 14
click at [447, 280] on div "No" at bounding box center [549, 278] width 645 height 27
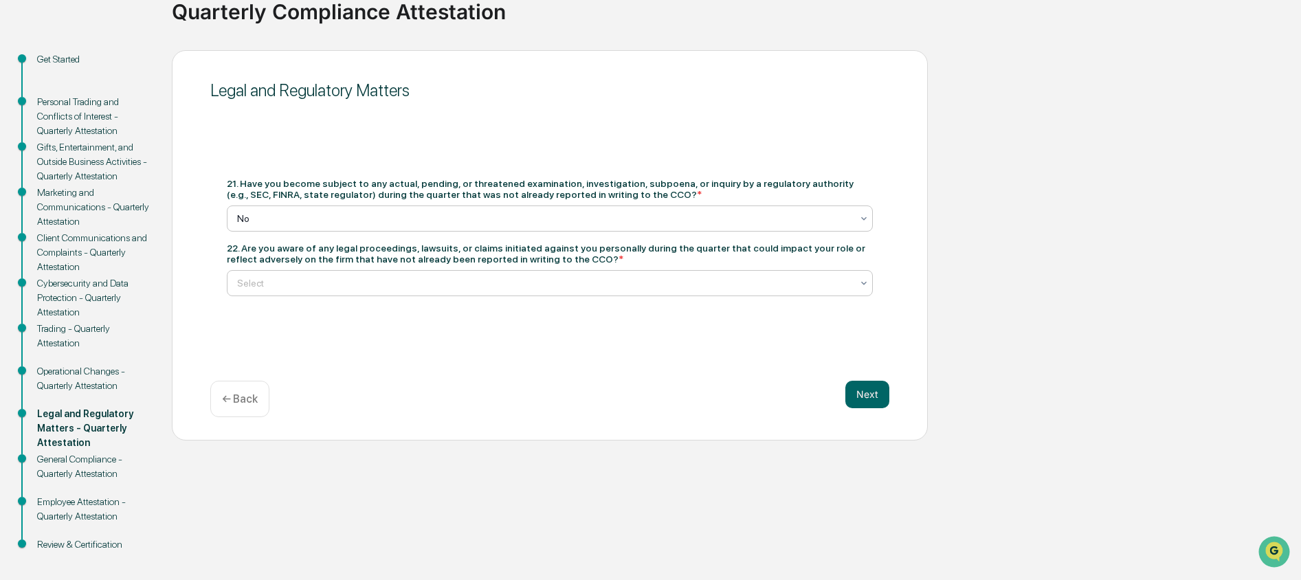
click at [444, 288] on div at bounding box center [544, 283] width 614 height 14
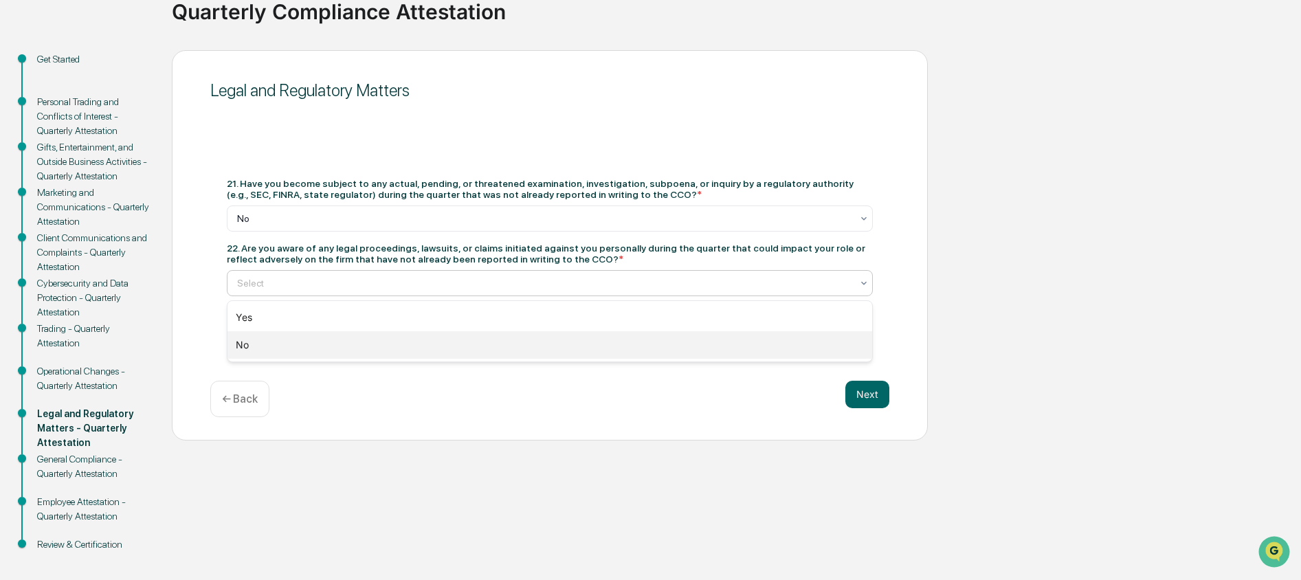
click at [447, 347] on div "No" at bounding box center [549, 344] width 645 height 27
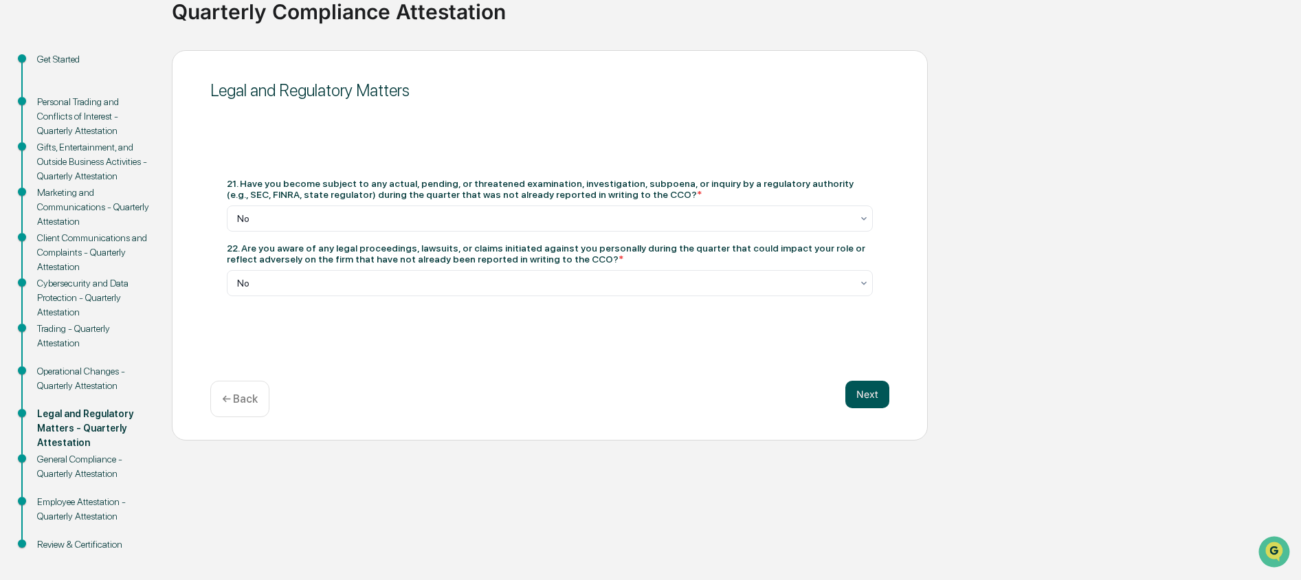
click at [871, 396] on button "Next" at bounding box center [867, 394] width 44 height 27
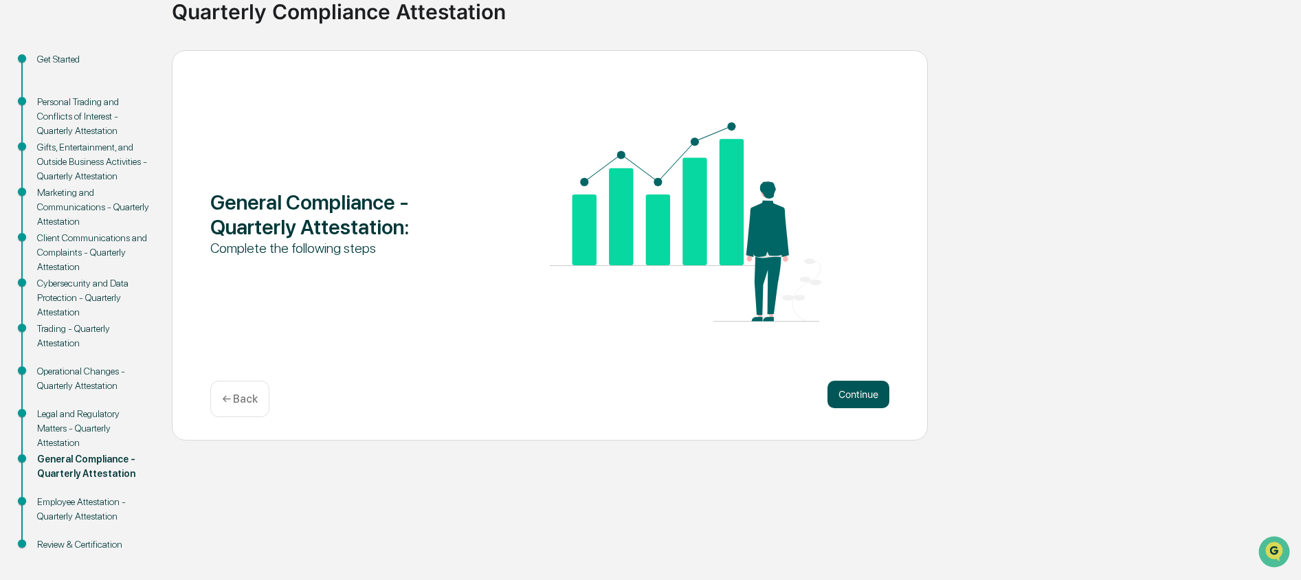
click at [866, 397] on button "Continue" at bounding box center [858, 394] width 62 height 27
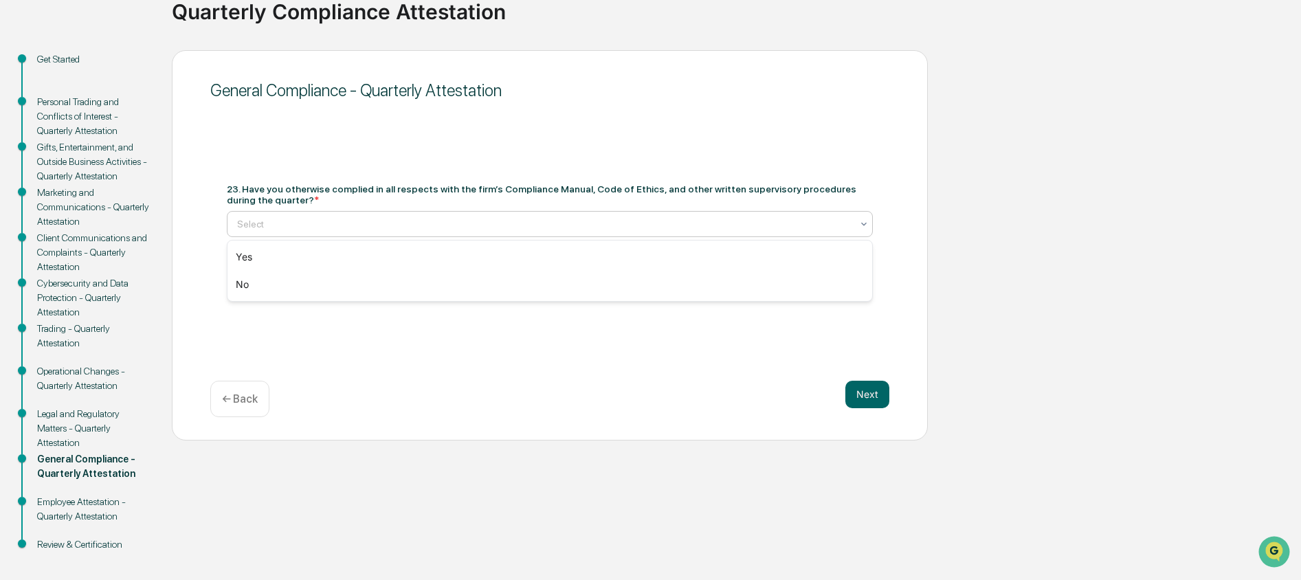
click at [467, 227] on div at bounding box center [544, 224] width 614 height 14
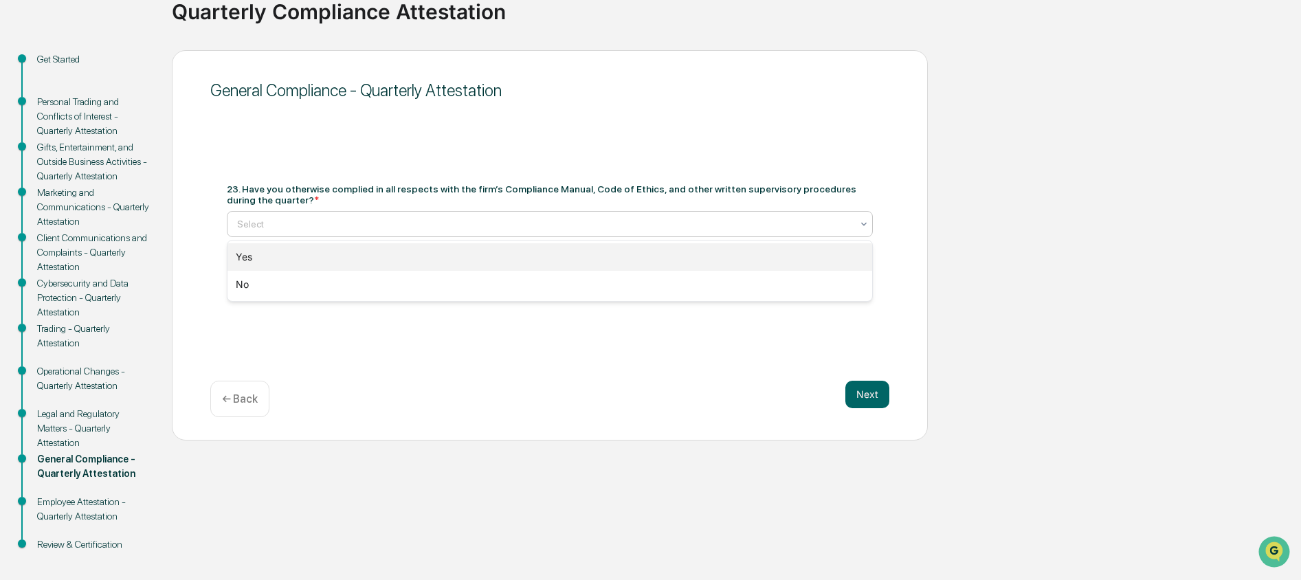
click at [459, 254] on div "Yes" at bounding box center [549, 256] width 645 height 27
click at [463, 285] on div at bounding box center [544, 278] width 614 height 14
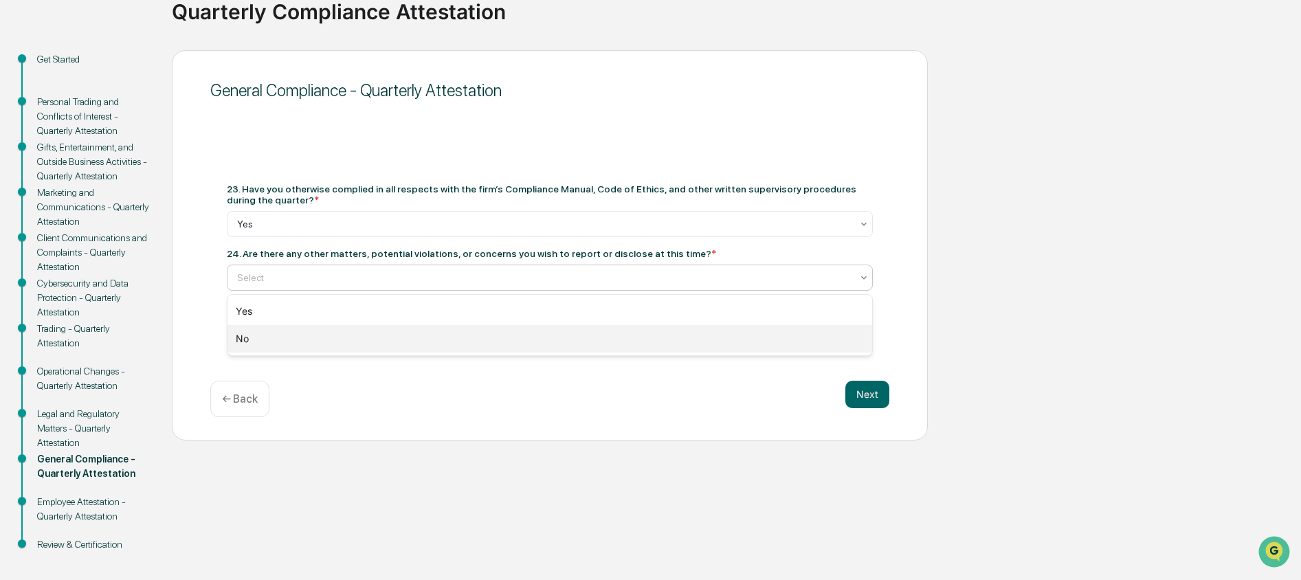
click at [466, 340] on div "No" at bounding box center [549, 338] width 645 height 27
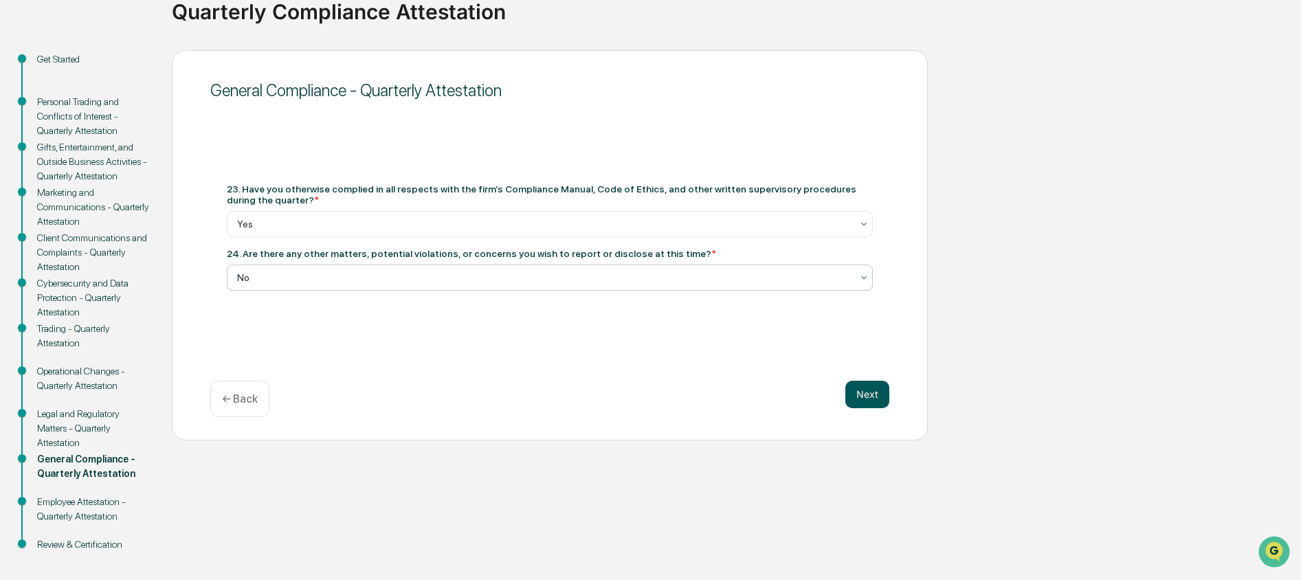
click at [859, 394] on button "Next" at bounding box center [867, 394] width 44 height 27
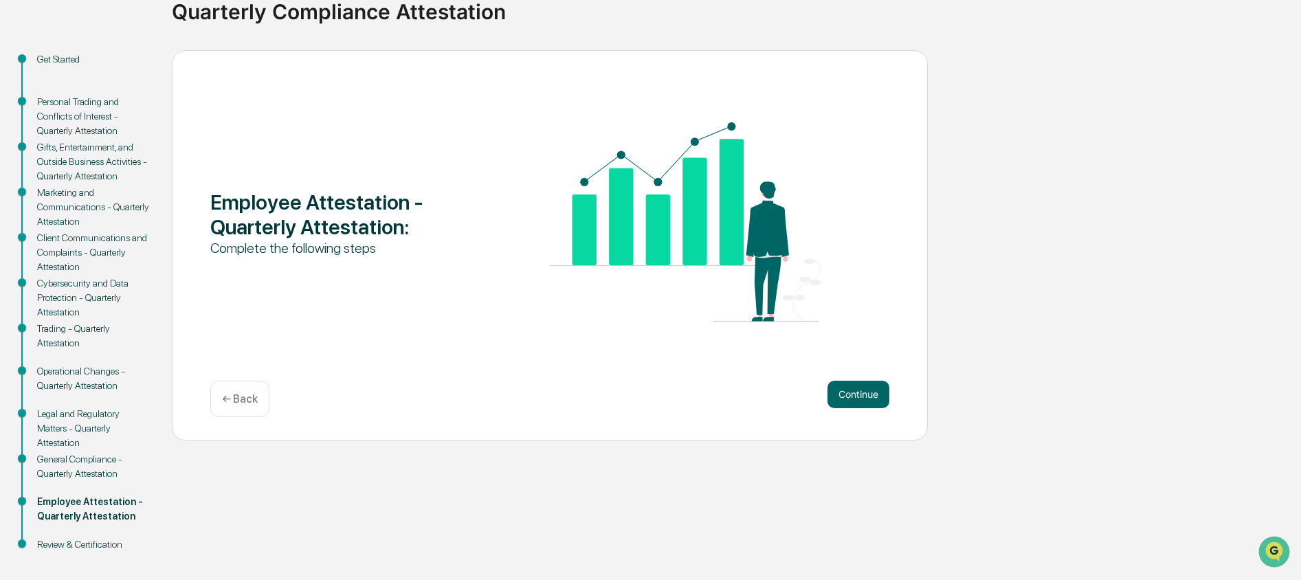
click at [861, 394] on button "Continue" at bounding box center [858, 394] width 62 height 27
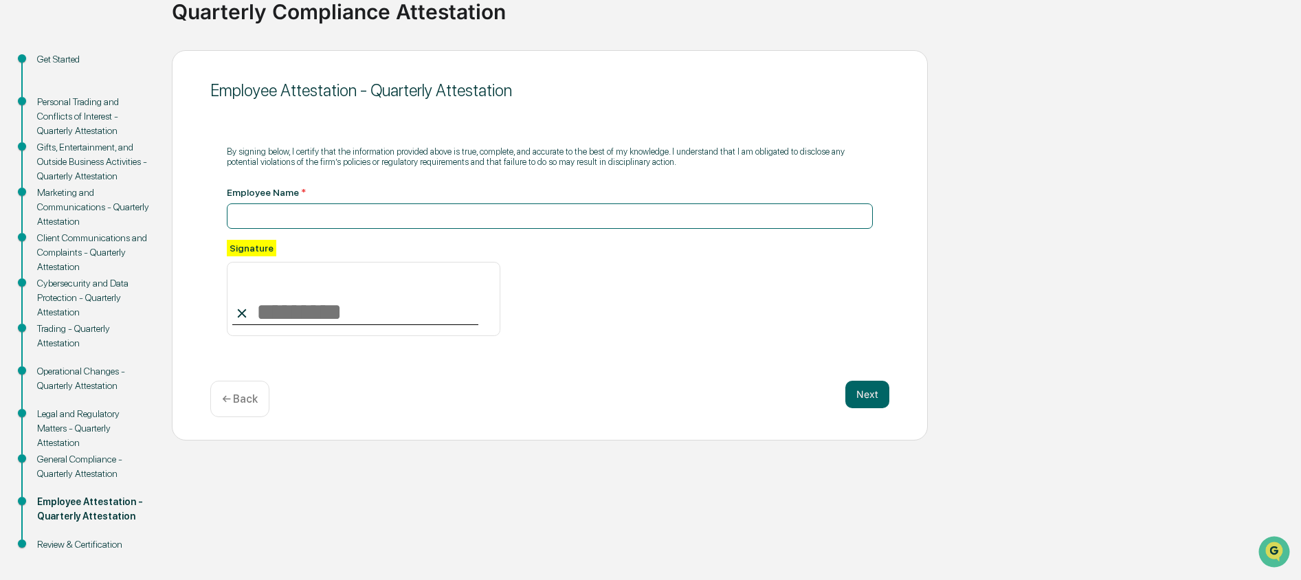
click at [489, 220] on input at bounding box center [550, 215] width 646 height 25
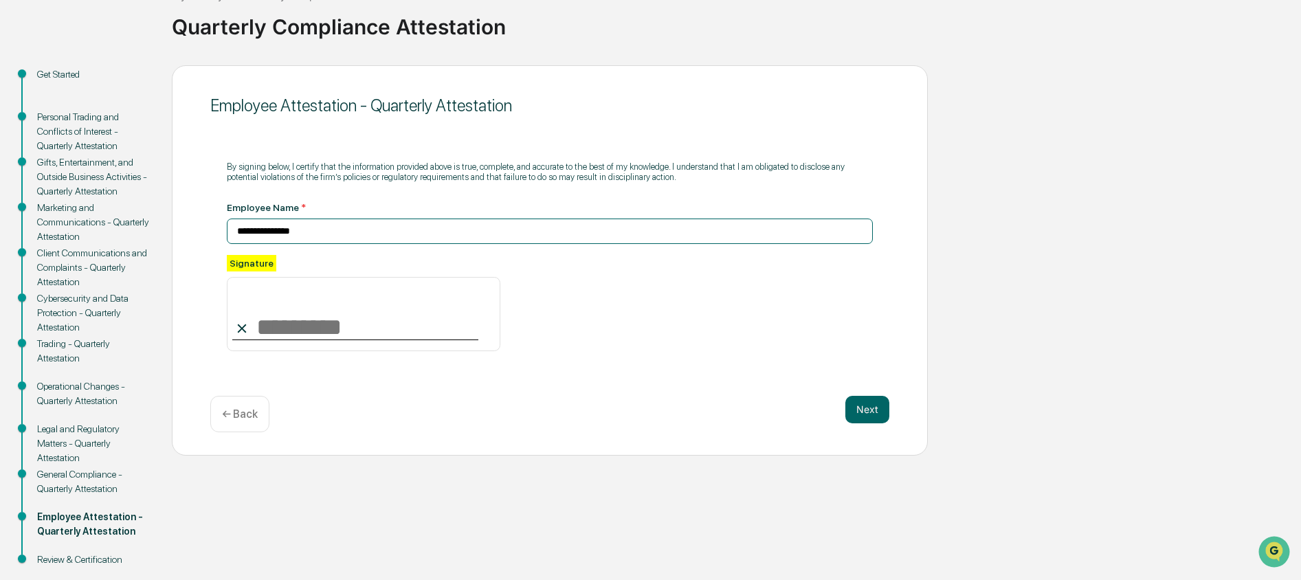
type input "**********"
click at [359, 337] on input at bounding box center [364, 314] width 274 height 74
type input "**********"
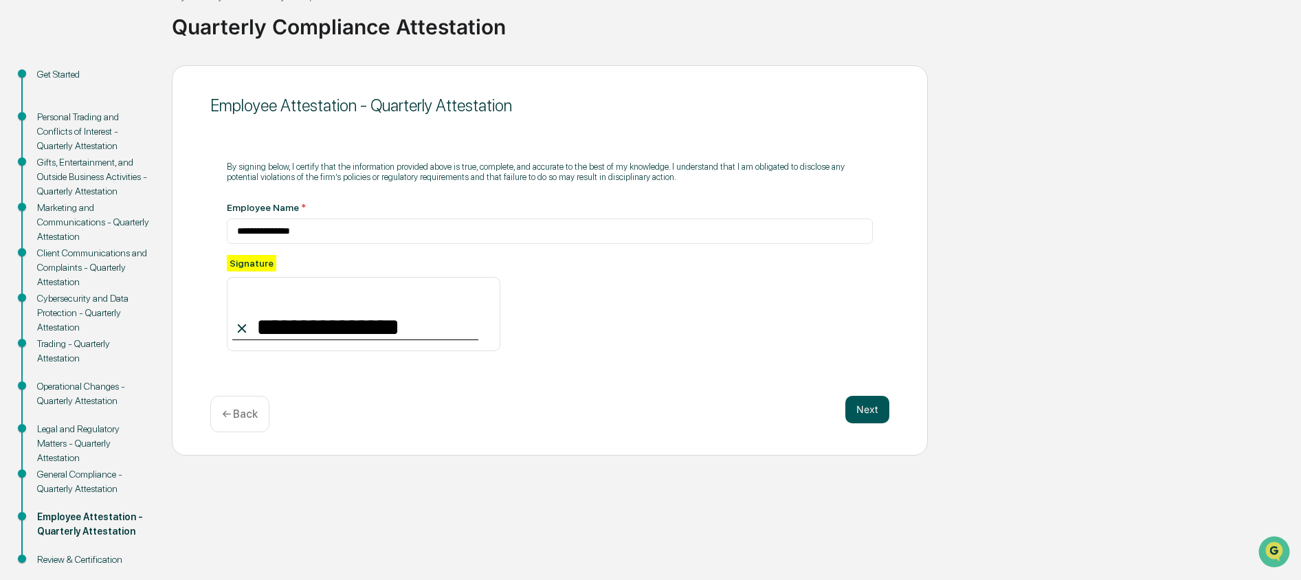
click at [870, 410] on button "Next" at bounding box center [867, 409] width 44 height 27
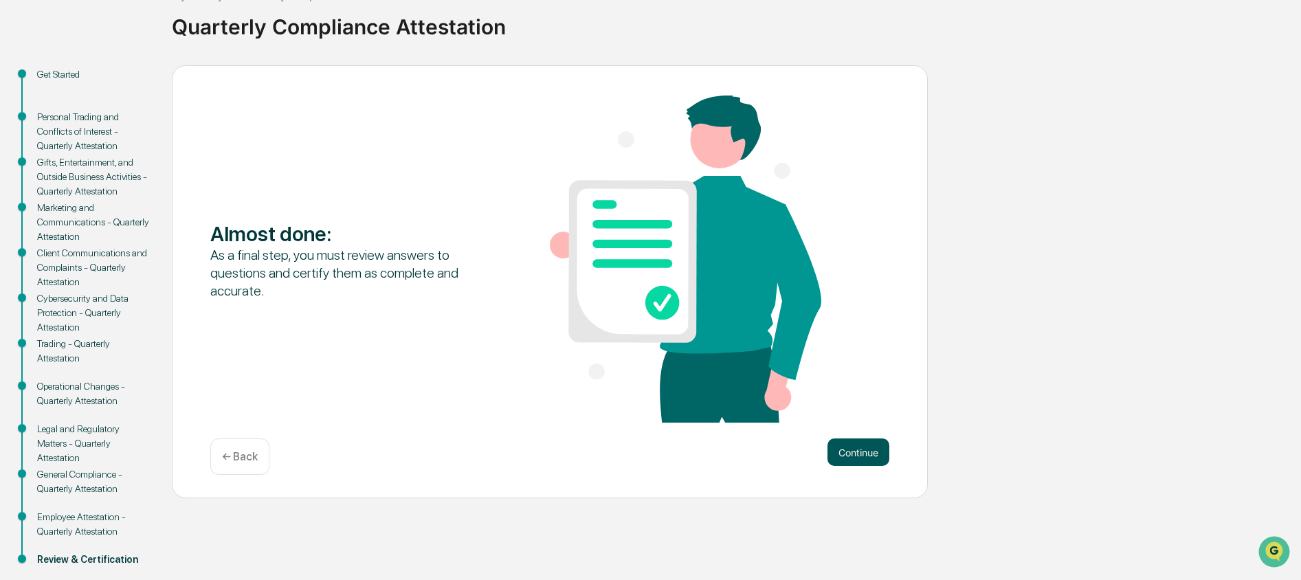
click at [871, 456] on button "Continue" at bounding box center [858, 451] width 62 height 27
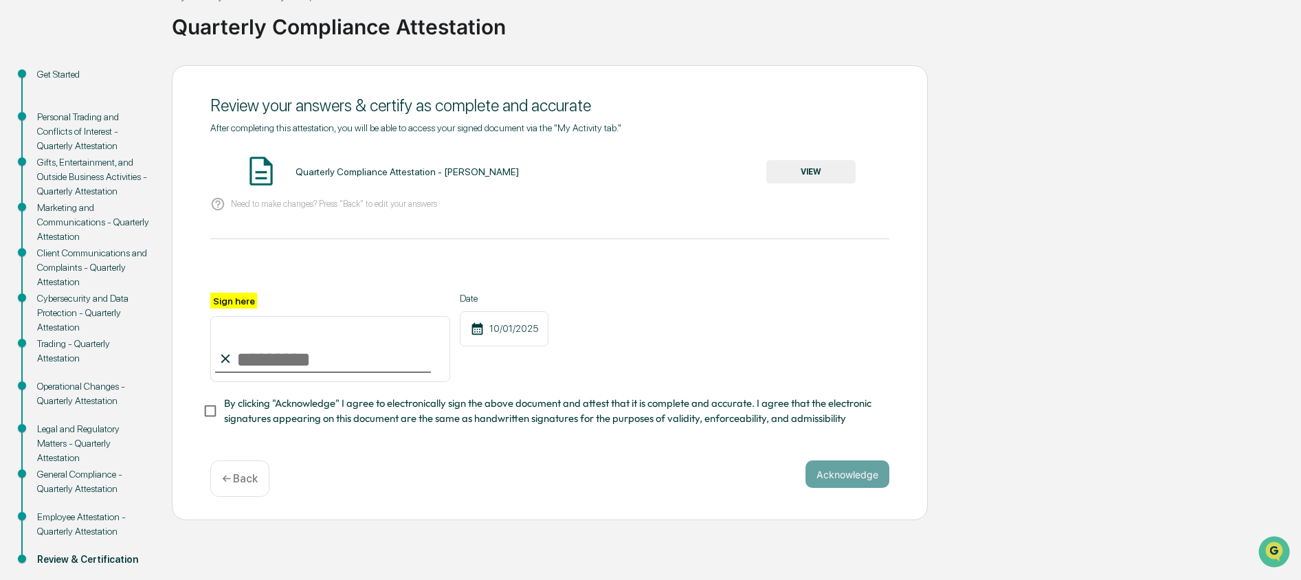
click at [809, 172] on button "VIEW" at bounding box center [810, 171] width 89 height 23
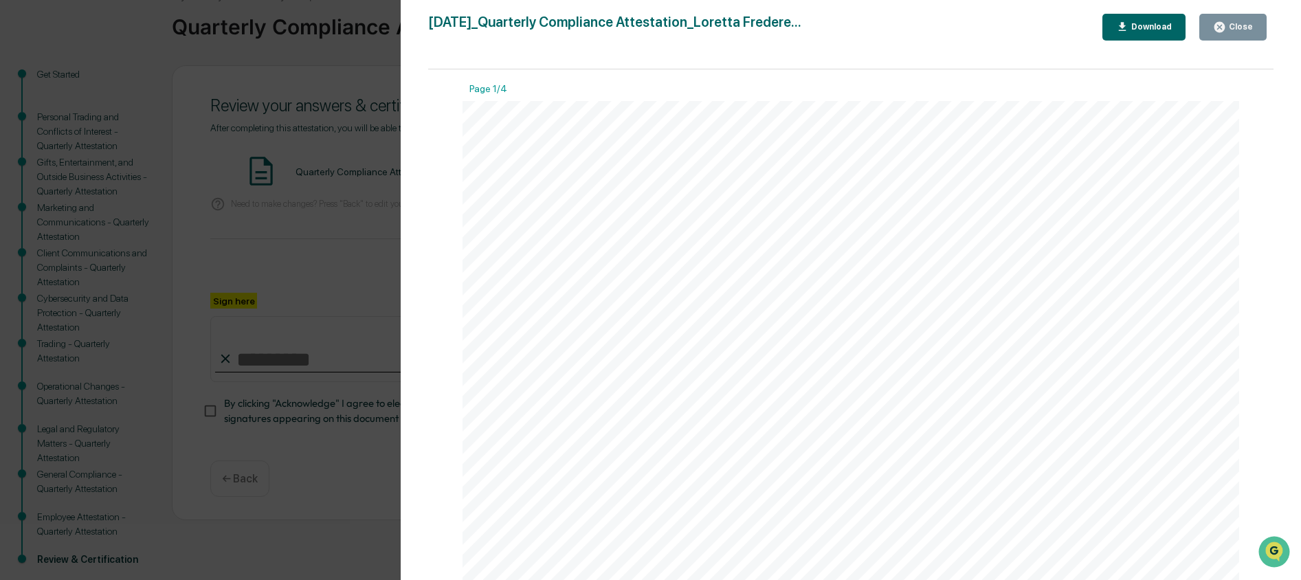
click at [1125, 25] on icon "button" at bounding box center [1122, 27] width 13 height 13
click at [1251, 25] on div "Close" at bounding box center [1239, 27] width 27 height 10
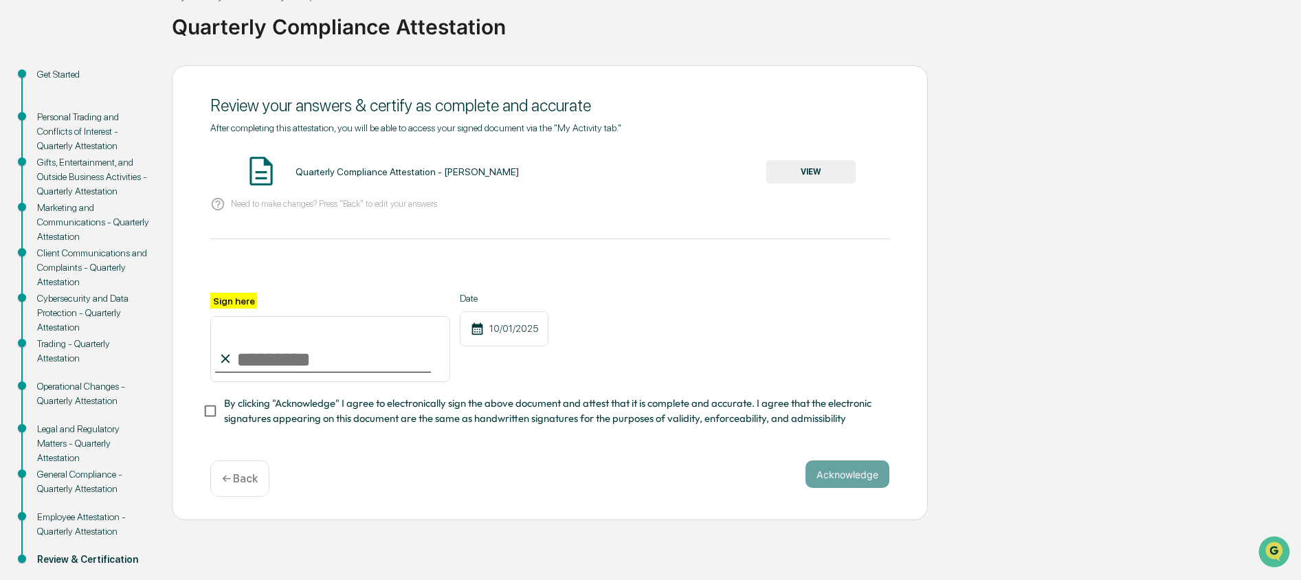
click at [300, 355] on input "Sign here" at bounding box center [330, 349] width 240 height 66
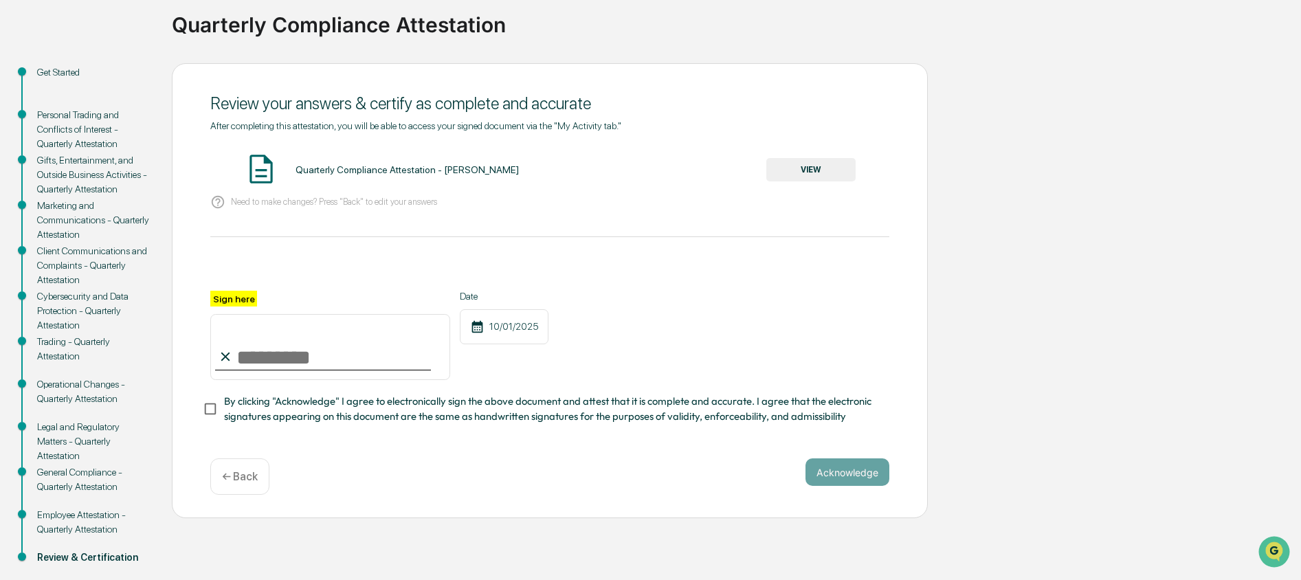
scroll to position [95, 0]
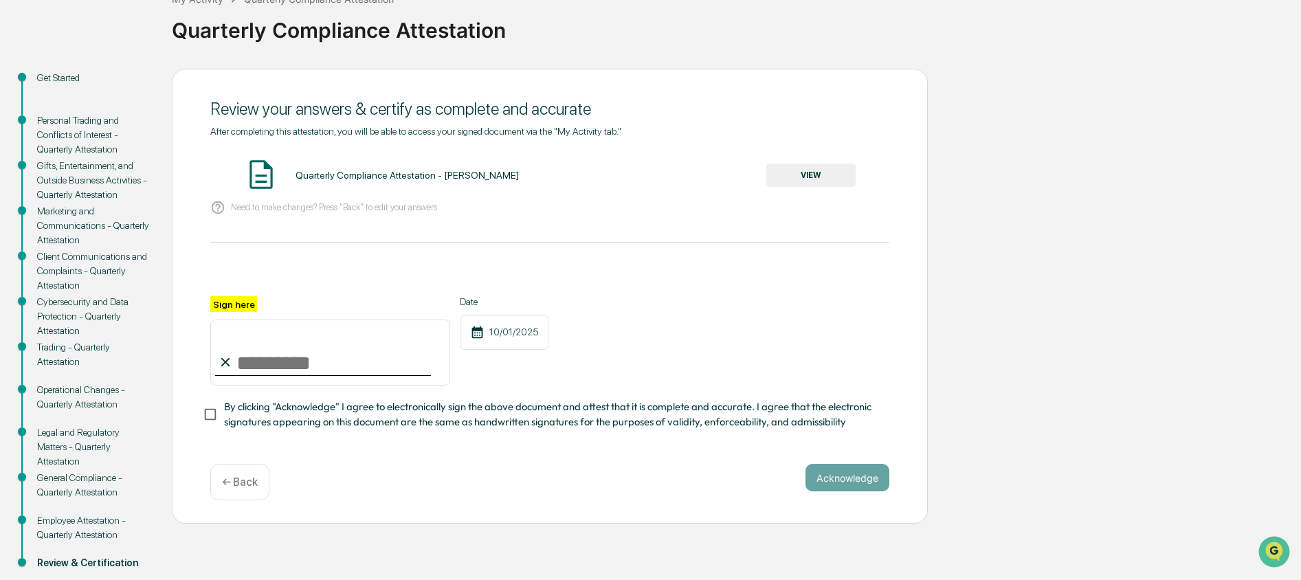
click at [282, 361] on input "Sign here" at bounding box center [330, 353] width 240 height 66
type input "**********"
click at [840, 477] on button "Acknowledge" at bounding box center [847, 477] width 84 height 27
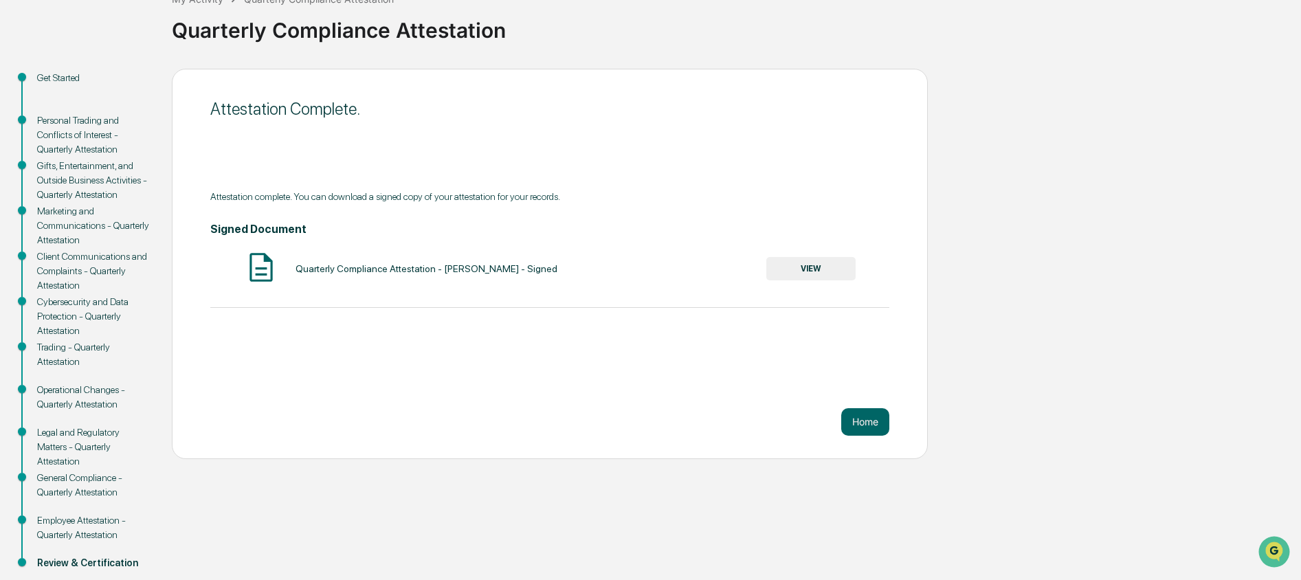
click at [792, 264] on button "VIEW" at bounding box center [810, 268] width 89 height 23
